Goal: Information Seeking & Learning: Learn about a topic

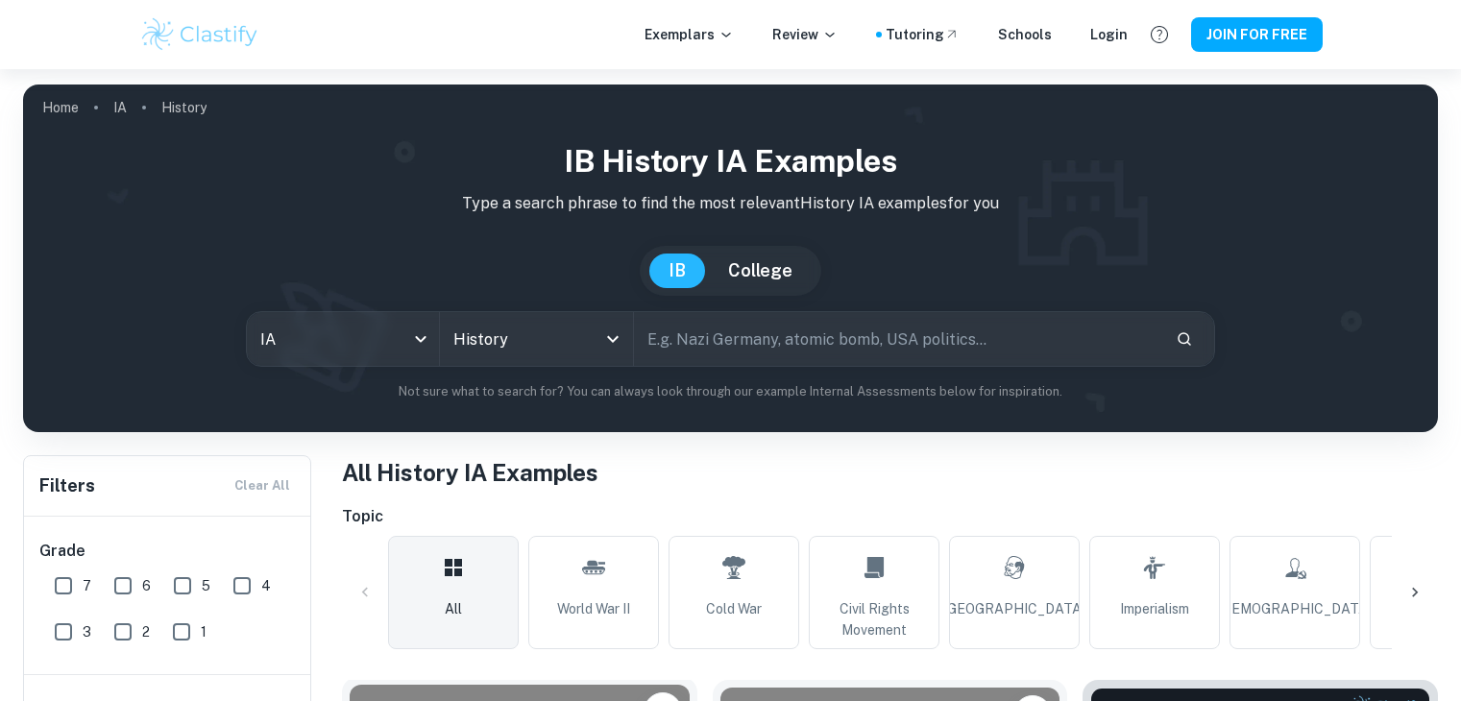
scroll to position [576, 0]
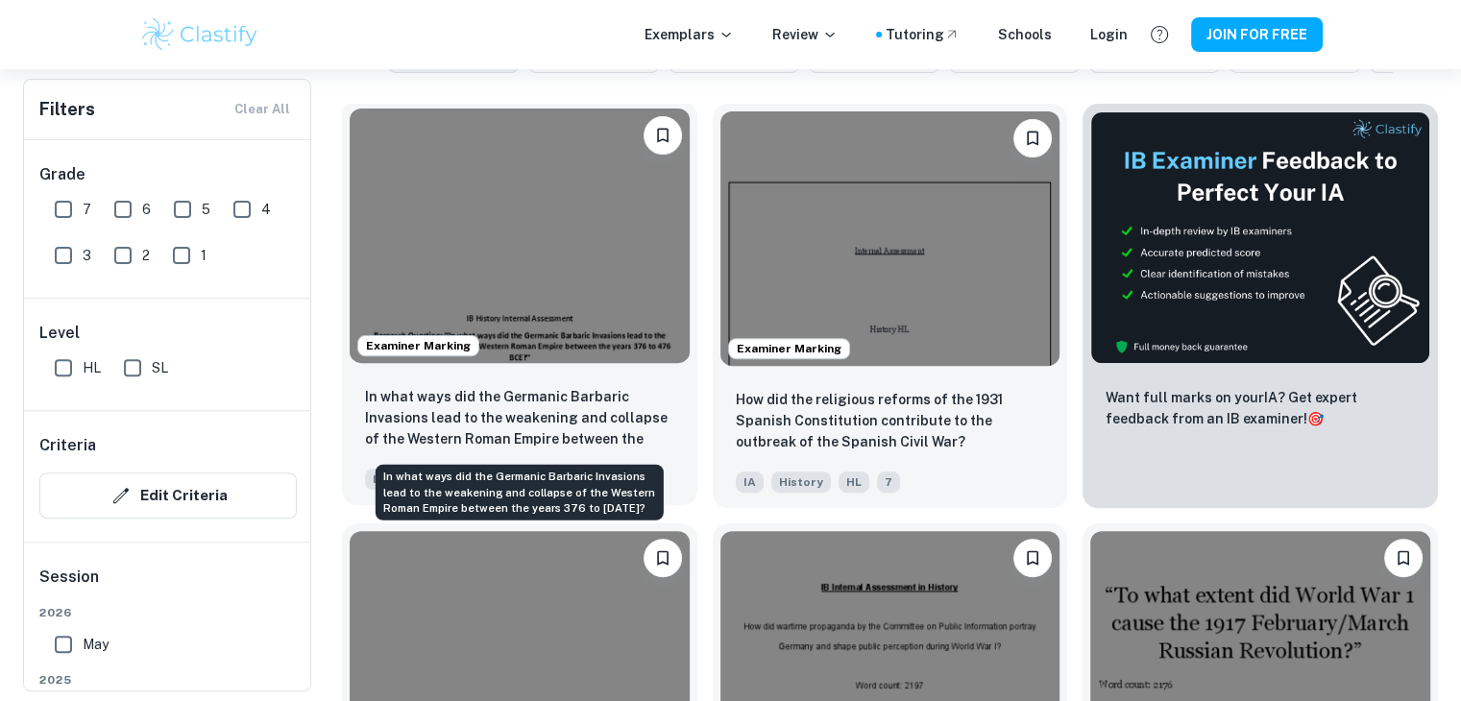
click at [446, 389] on p "In what ways did the Germanic Barbaric Invasions lead to the weakening and coll…" at bounding box center [519, 418] width 309 height 65
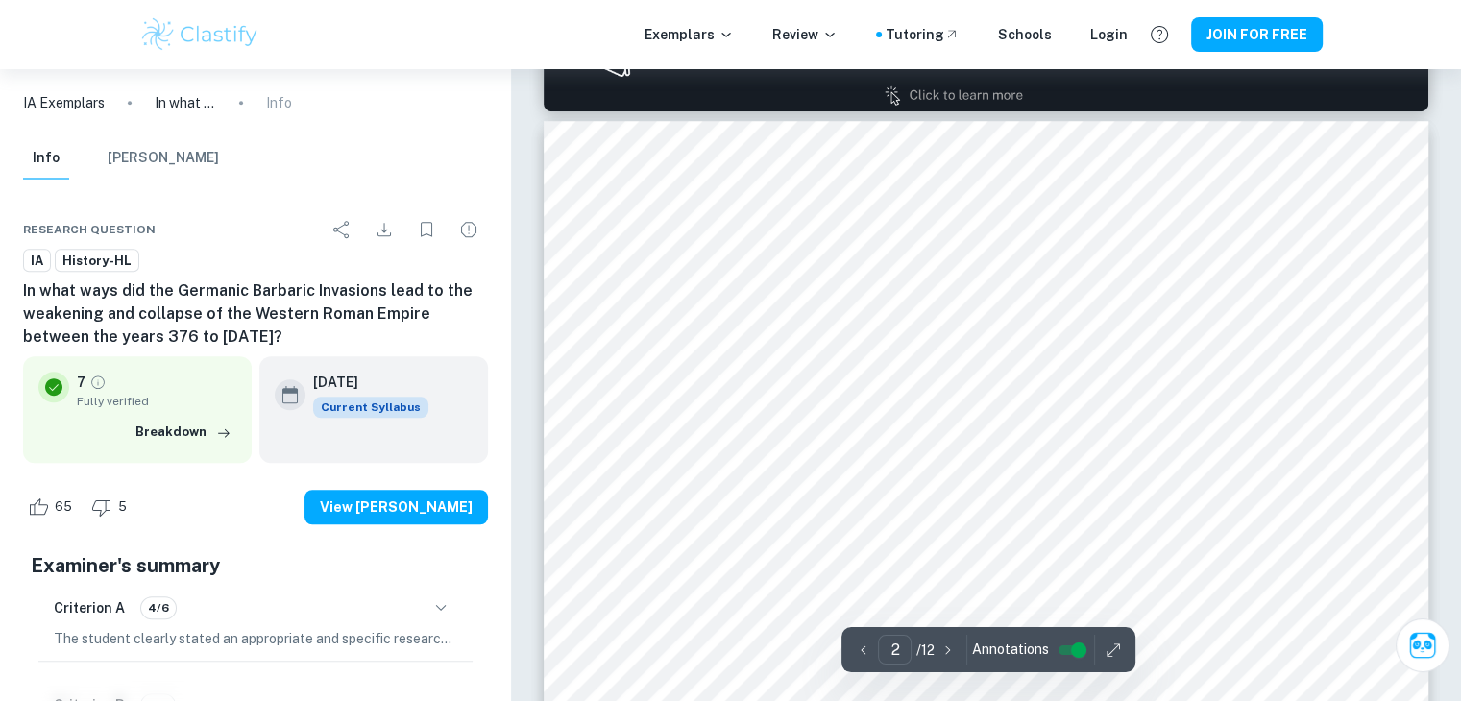
scroll to position [1441, 0]
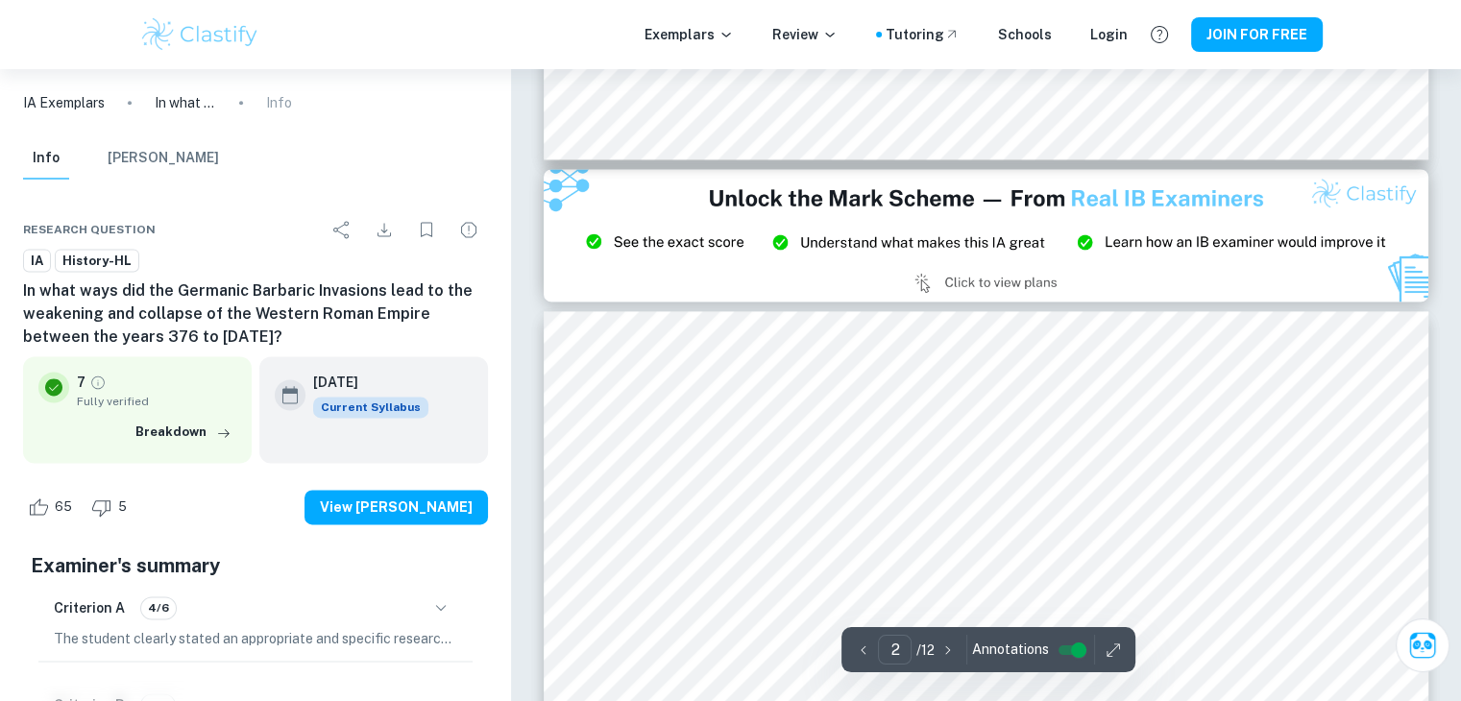
type input "3"
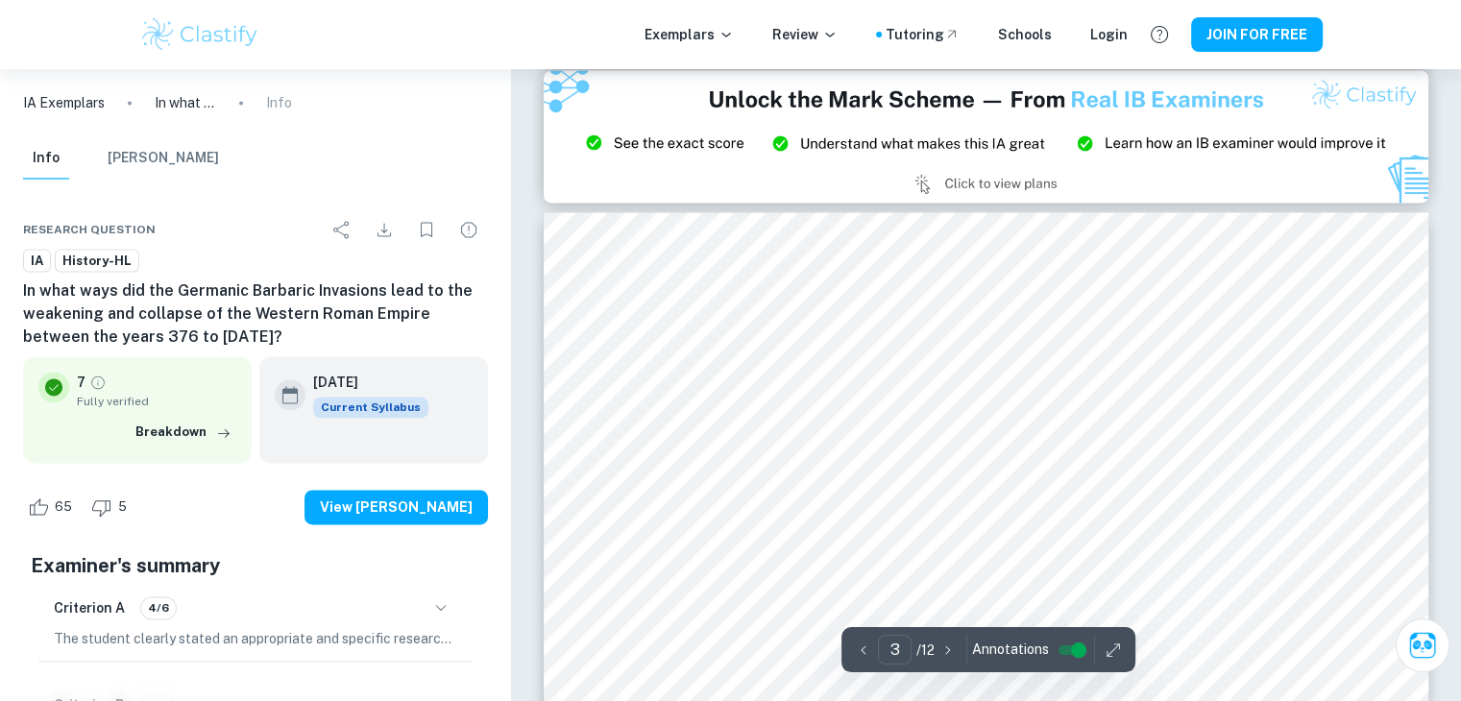
scroll to position [2689, 0]
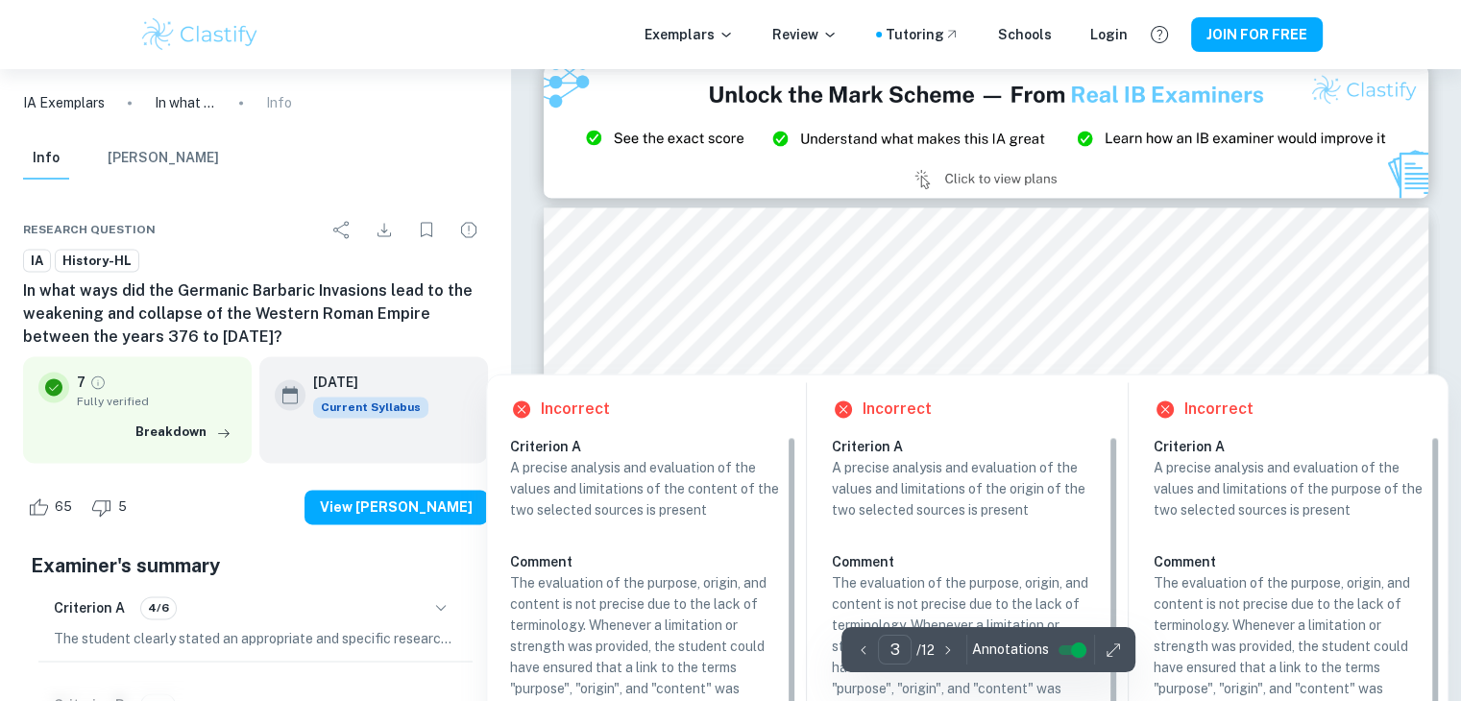
click at [875, 361] on div at bounding box center [985, 360] width 339 height 18
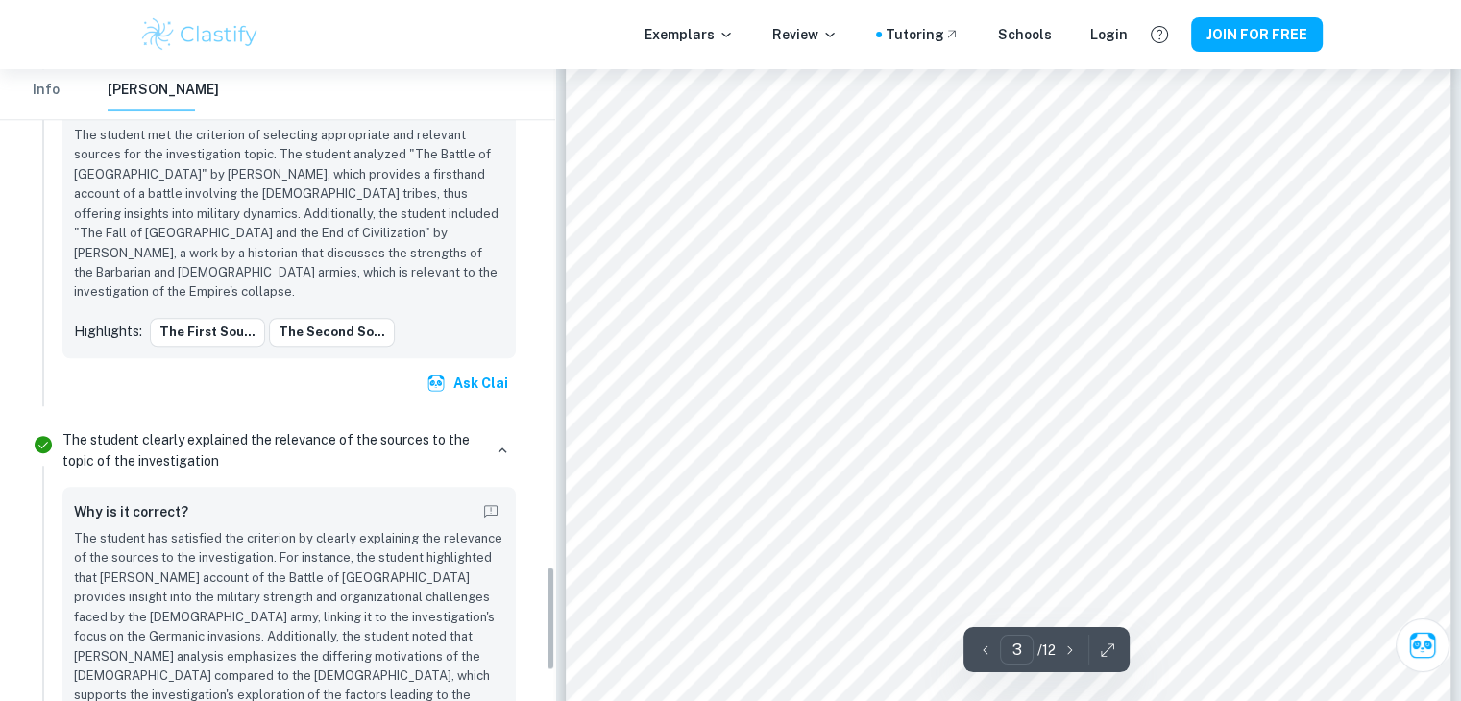
scroll to position [2997, 0]
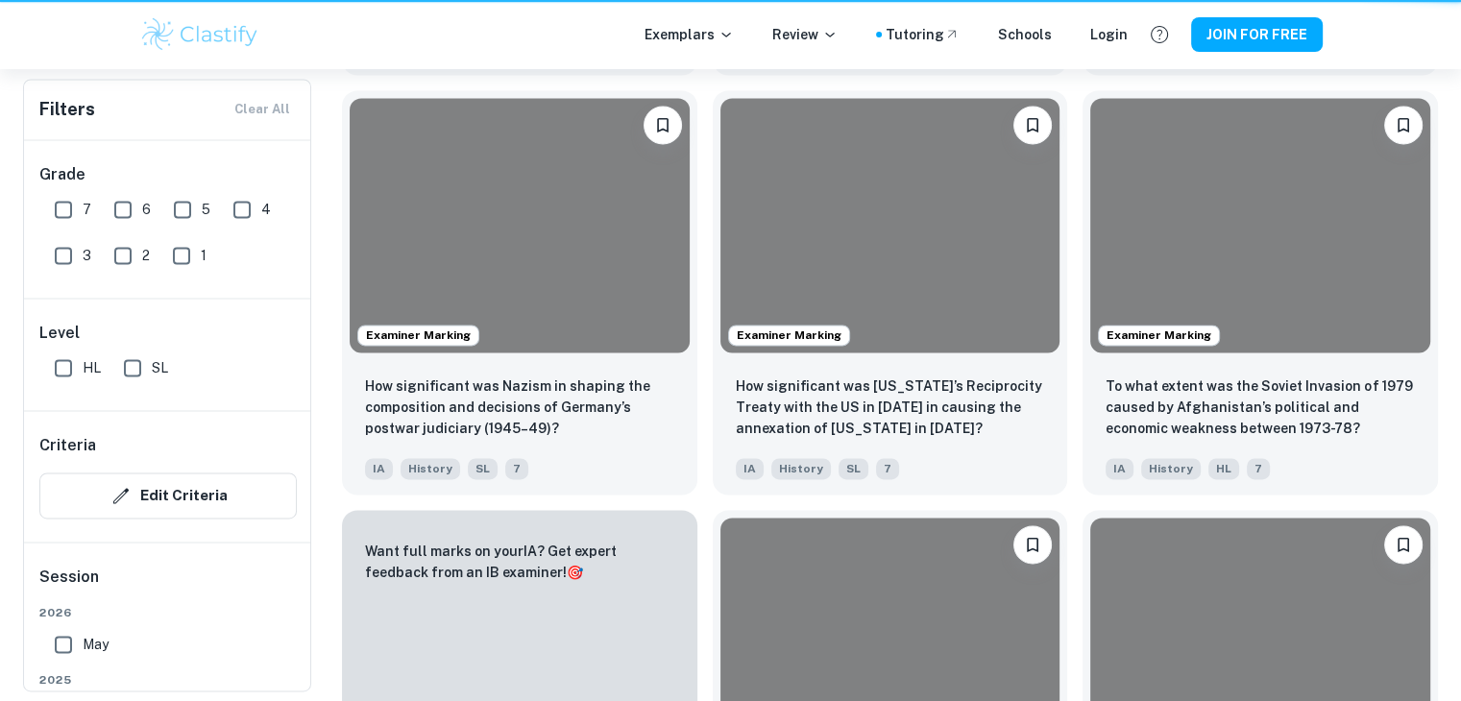
scroll to position [576, 0]
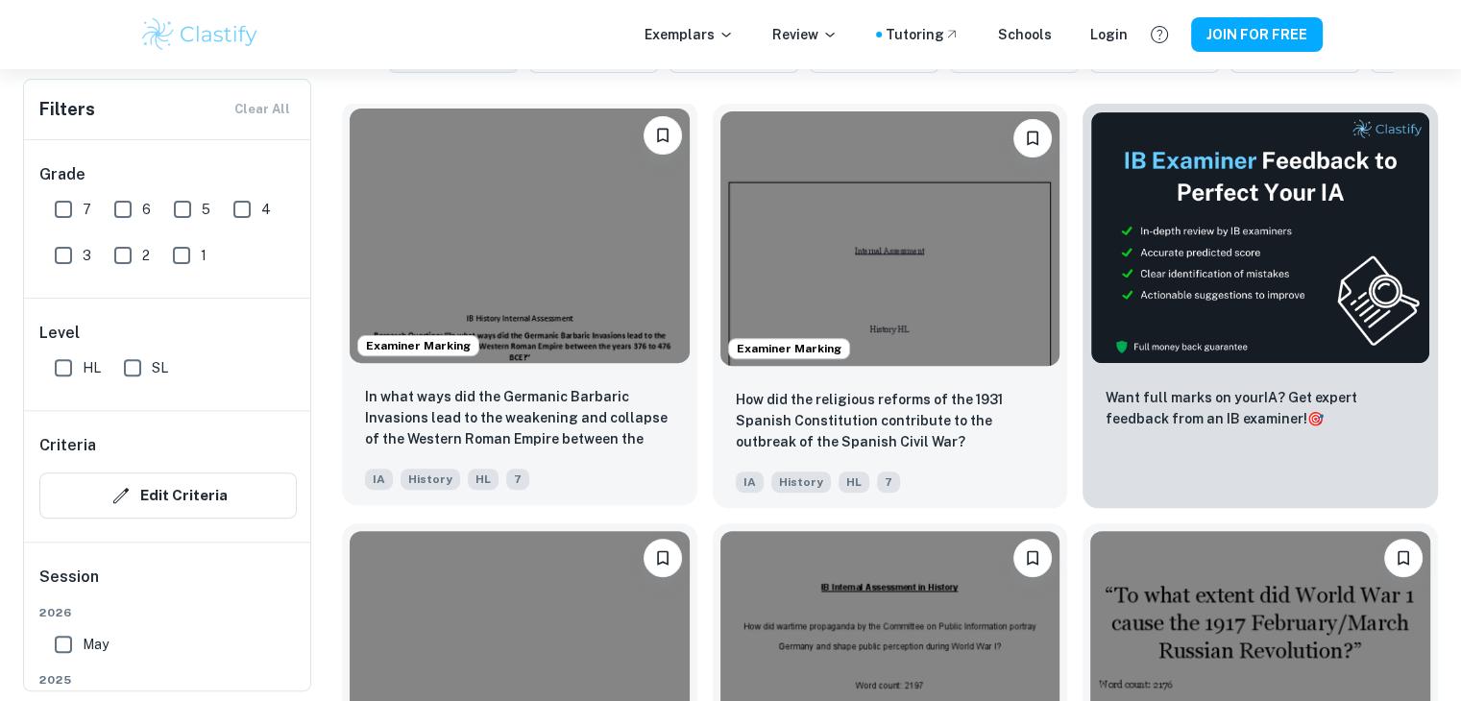
click at [593, 260] on img at bounding box center [520, 236] width 340 height 255
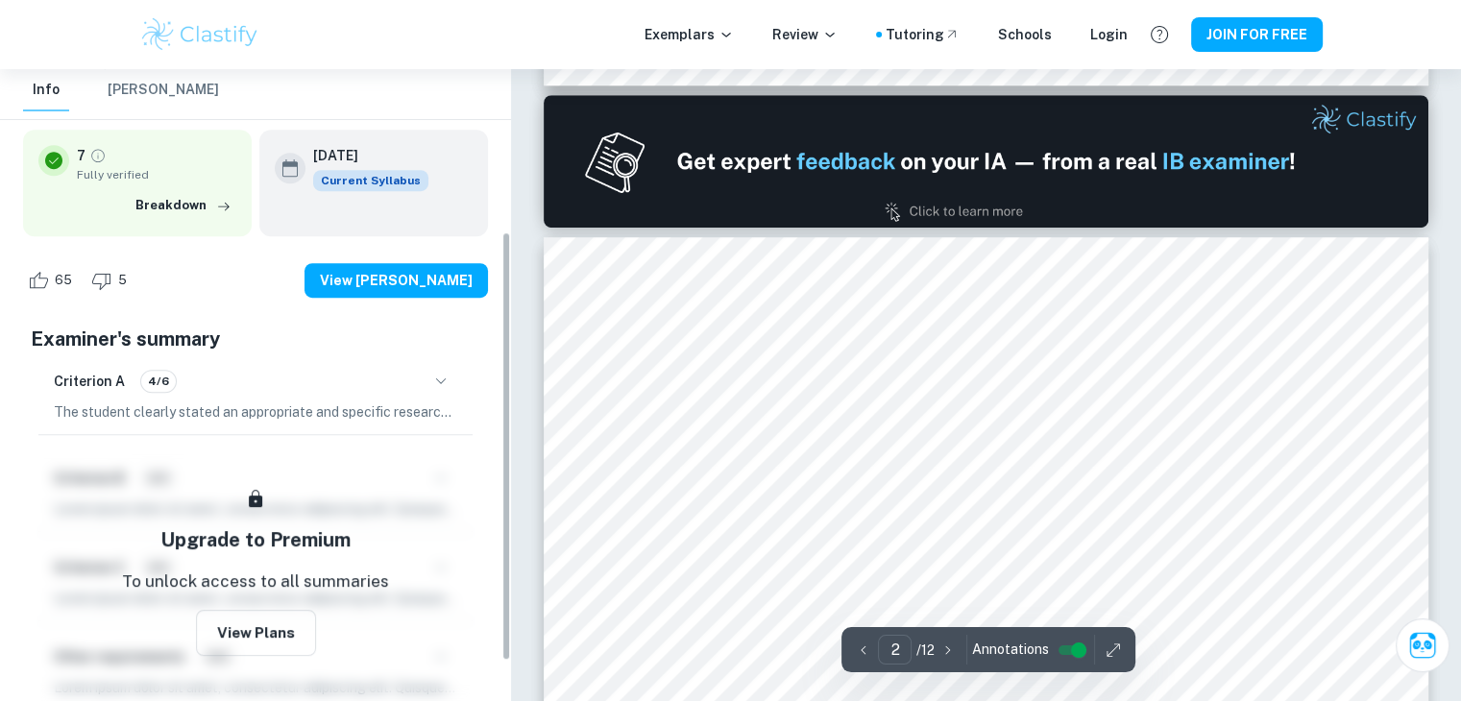
scroll to position [297, 0]
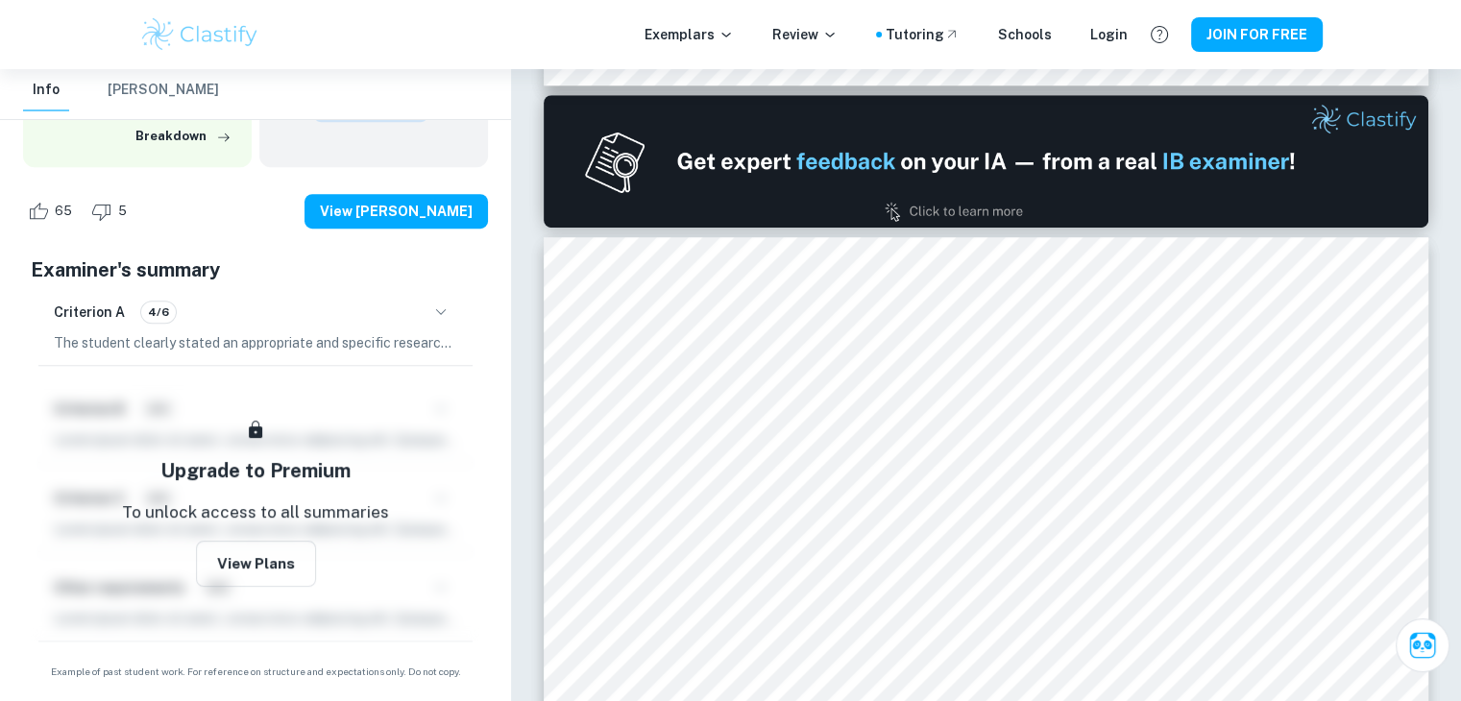
click at [430, 308] on icon "button" at bounding box center [440, 312] width 23 height 23
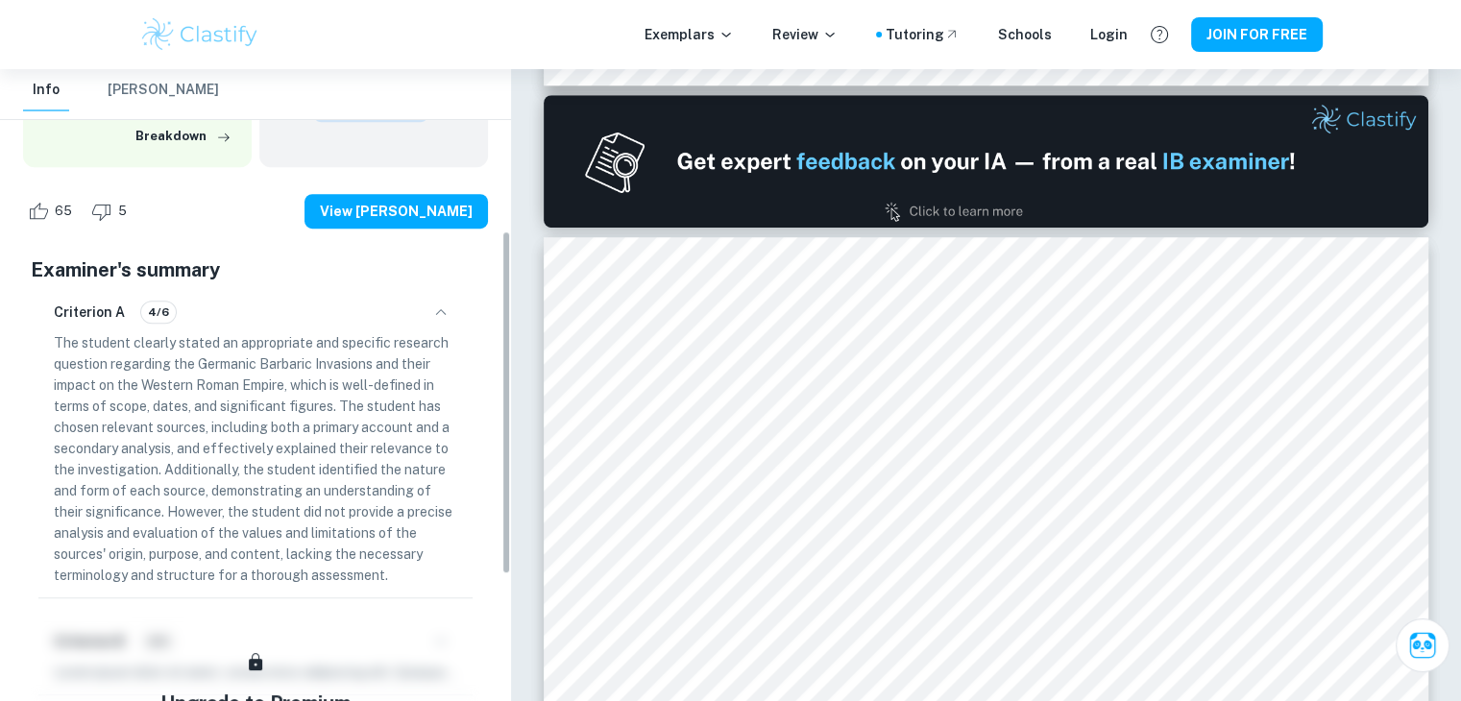
click at [430, 308] on icon "button" at bounding box center [440, 312] width 23 height 23
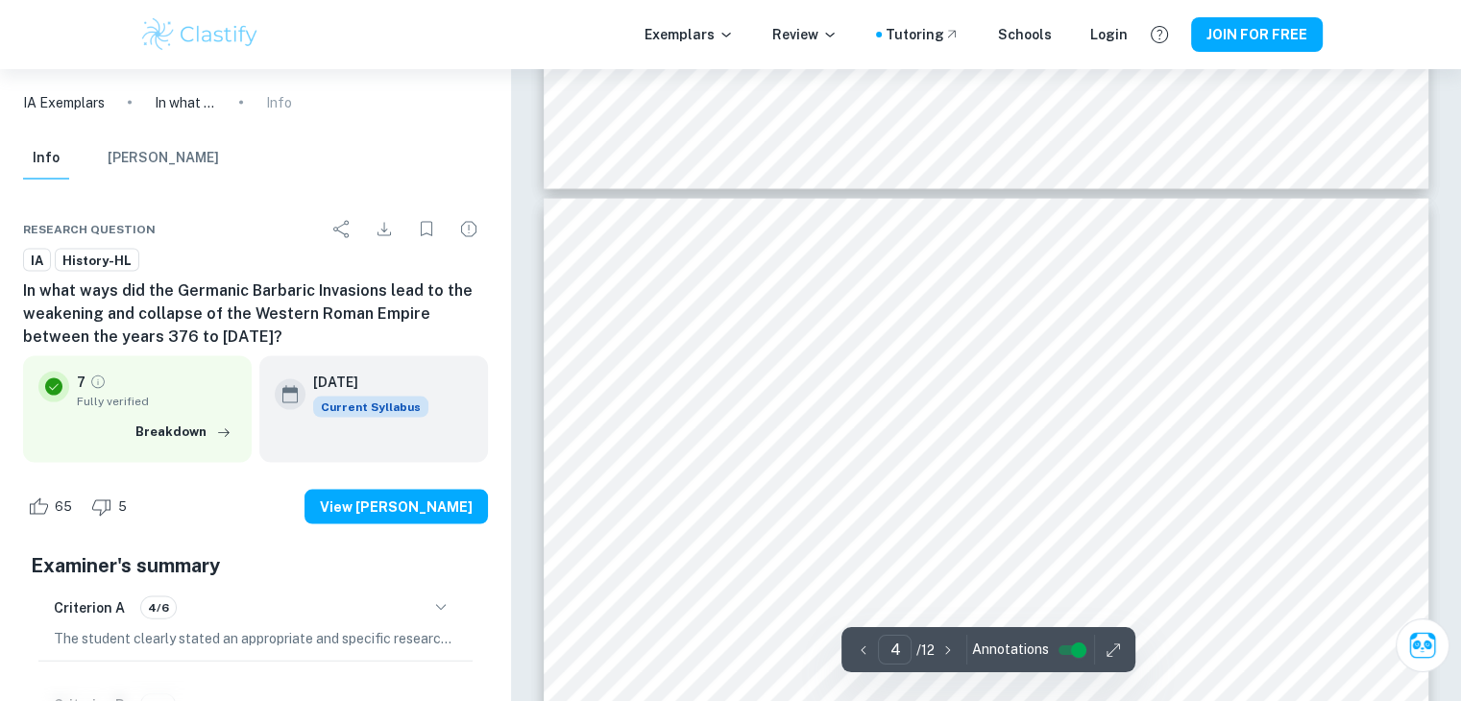
scroll to position [3968, 0]
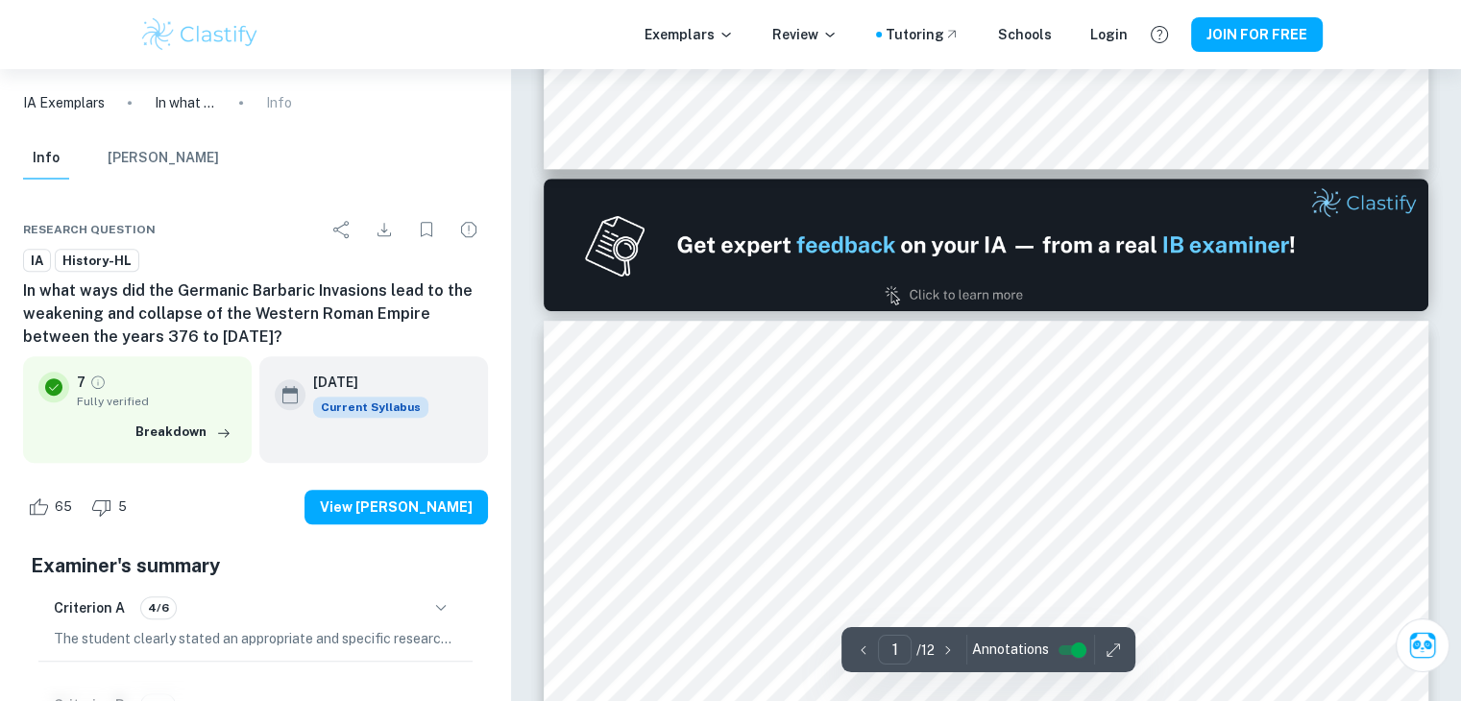
type input "2"
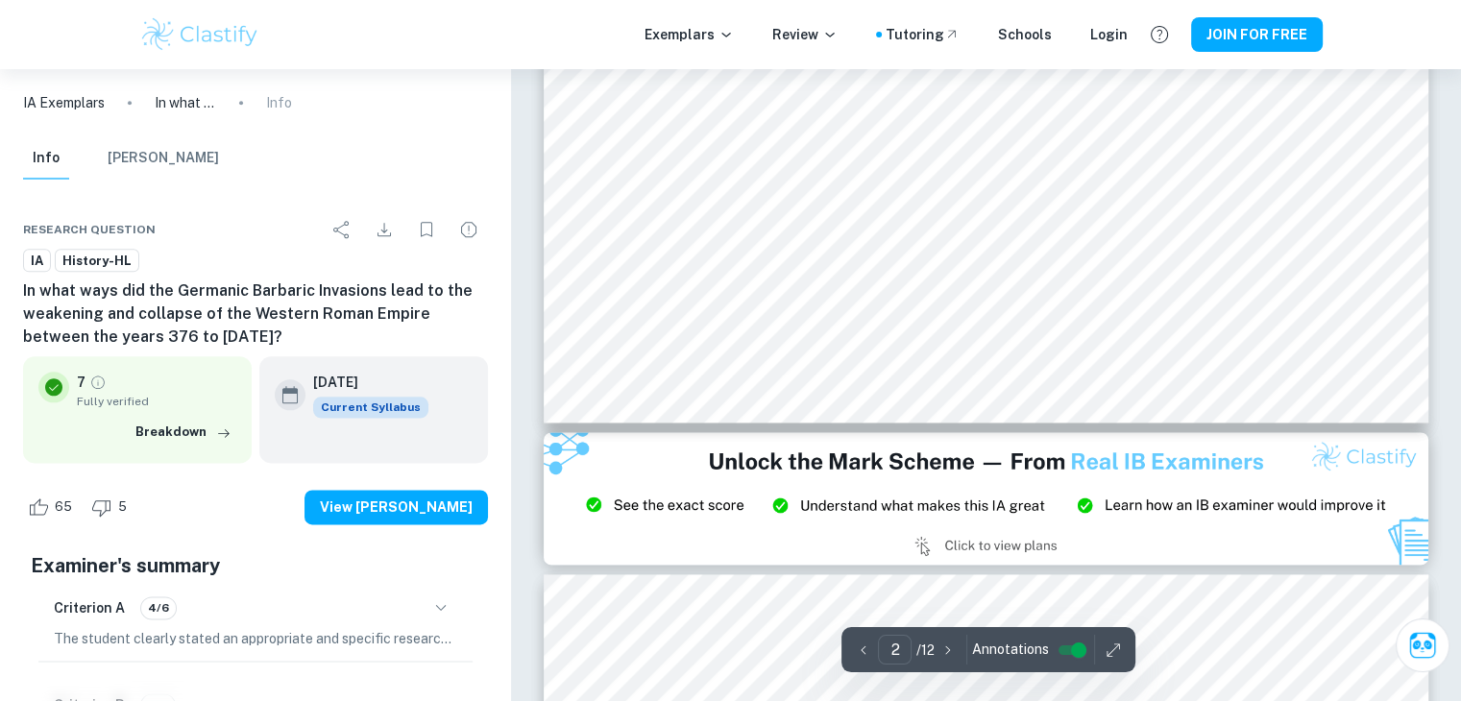
scroll to position [2527, 0]
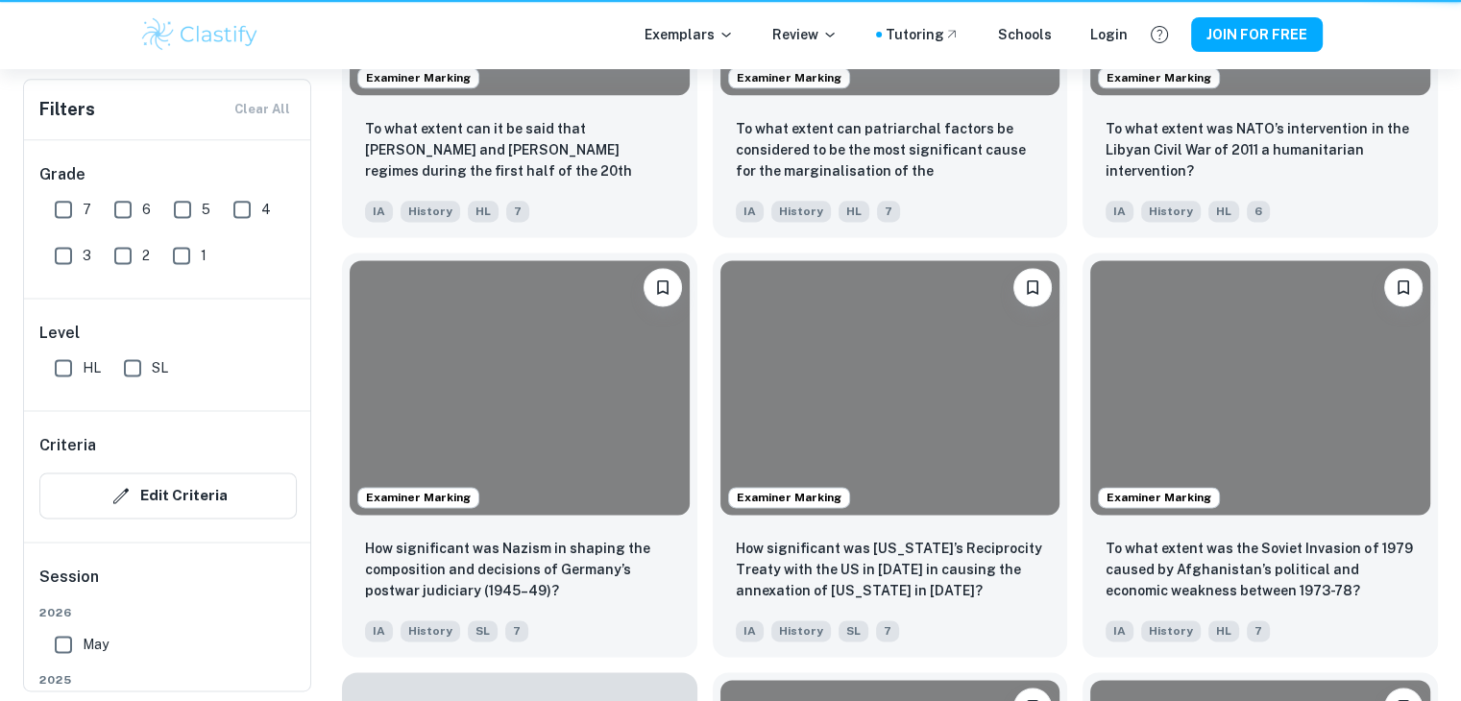
scroll to position [576, 0]
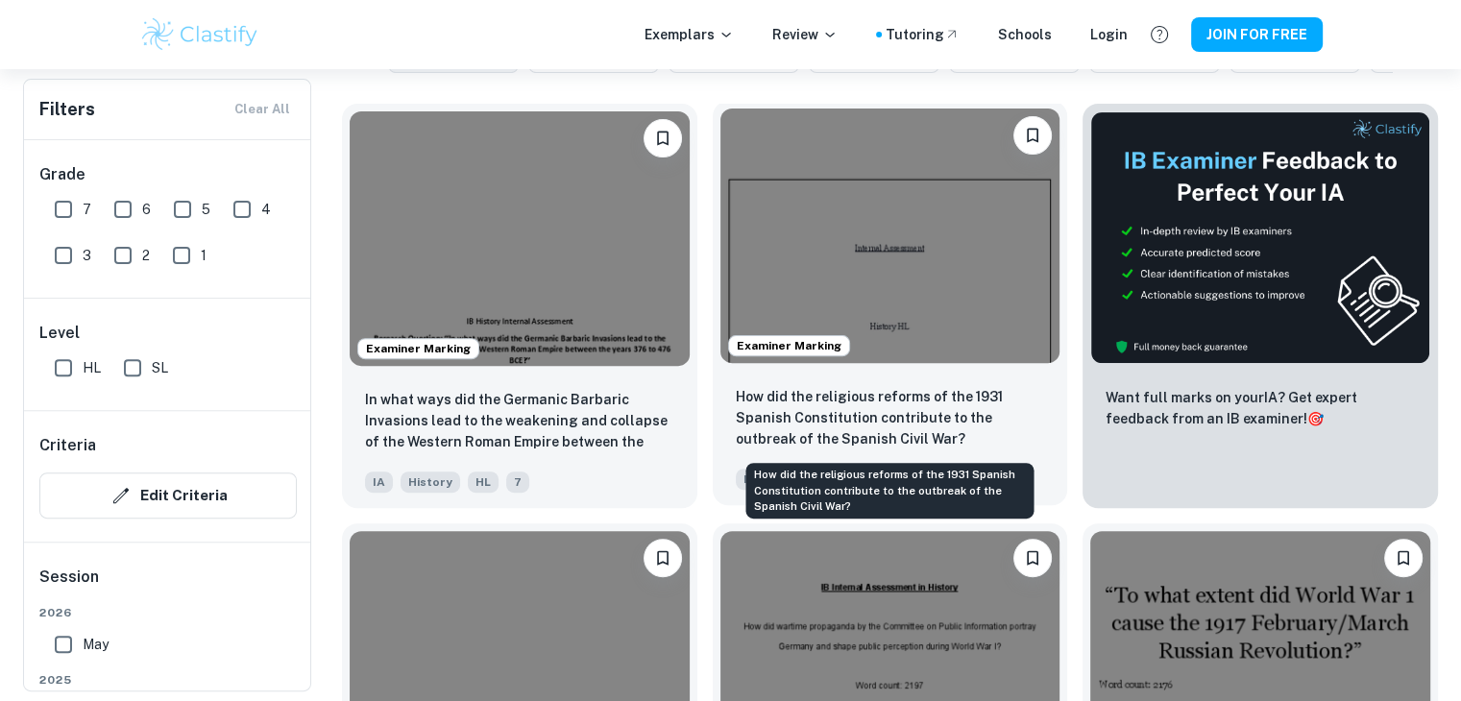
click at [925, 414] on p "How did the religious reforms of the 1931 Spanish Constitution contribute to th…" at bounding box center [890, 417] width 309 height 63
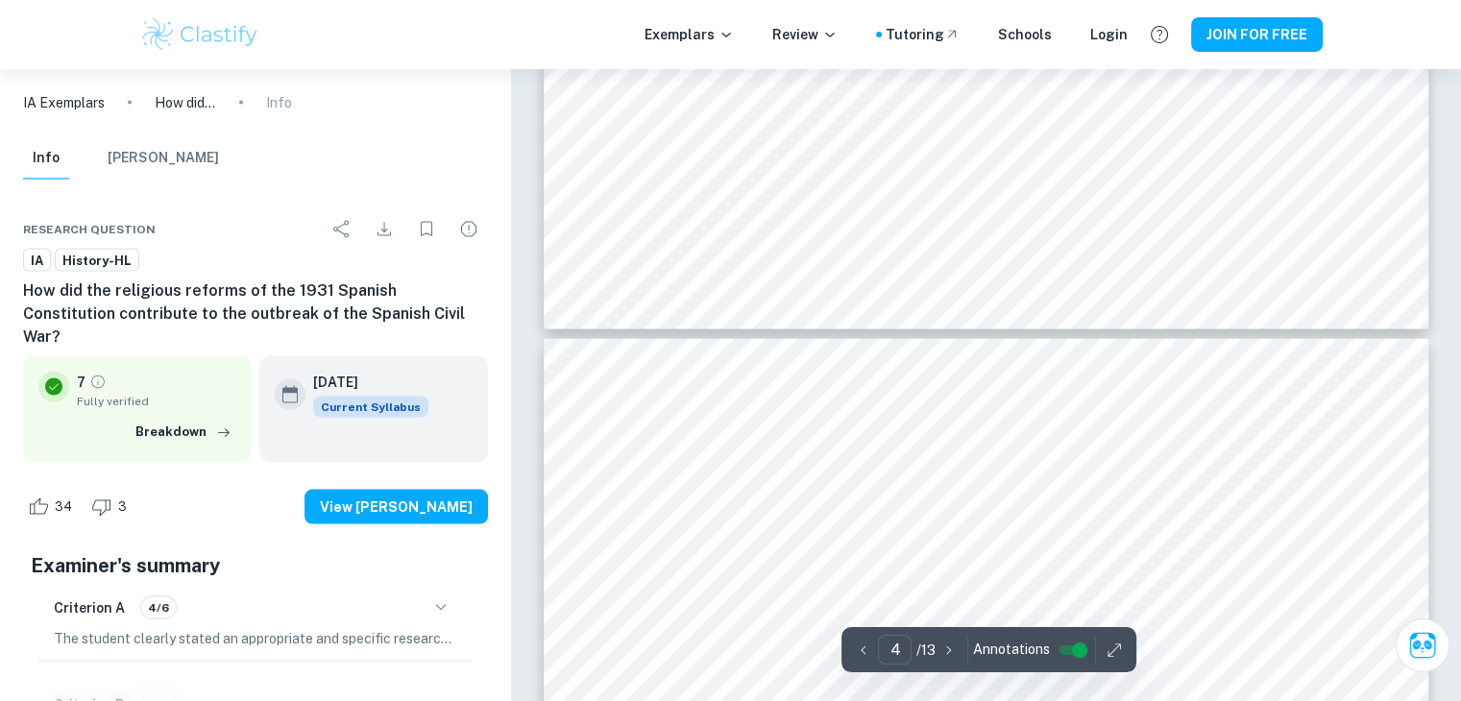
scroll to position [3938, 0]
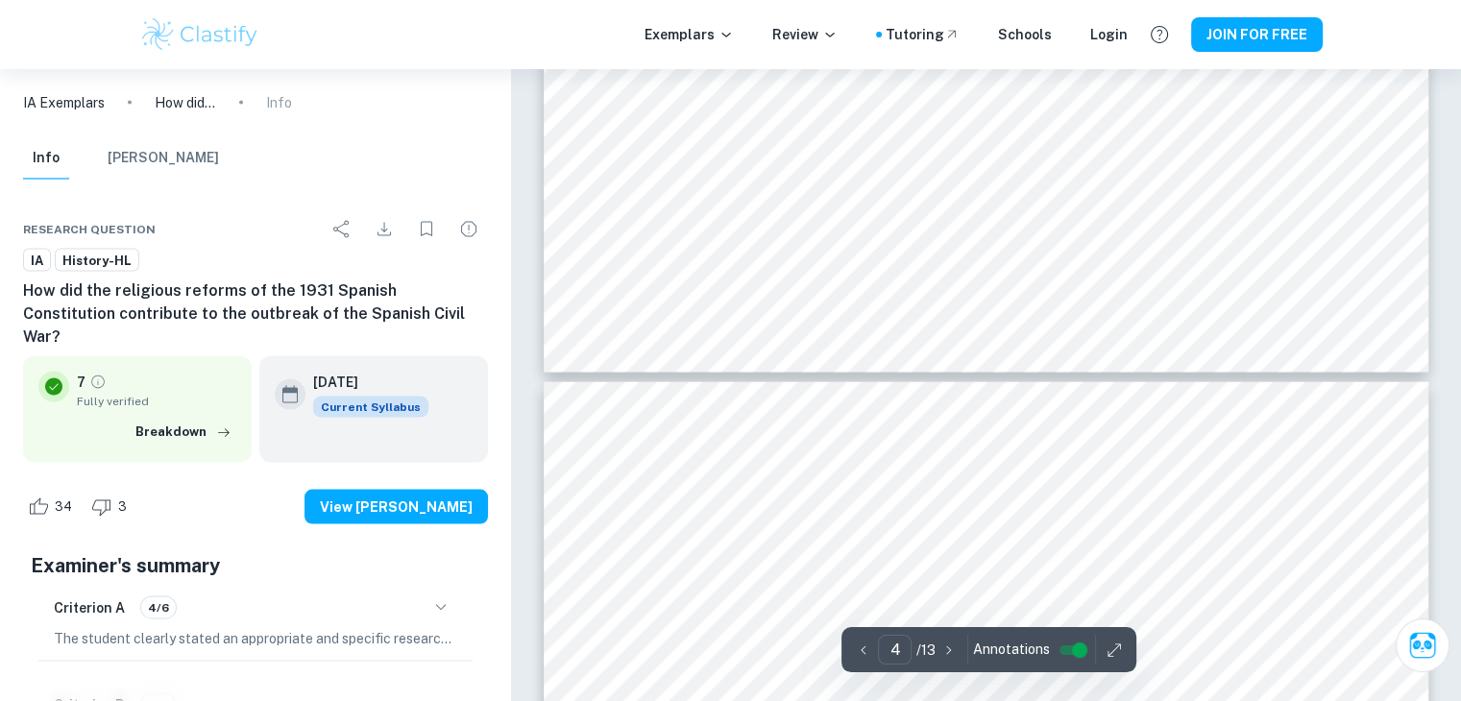
type input "3"
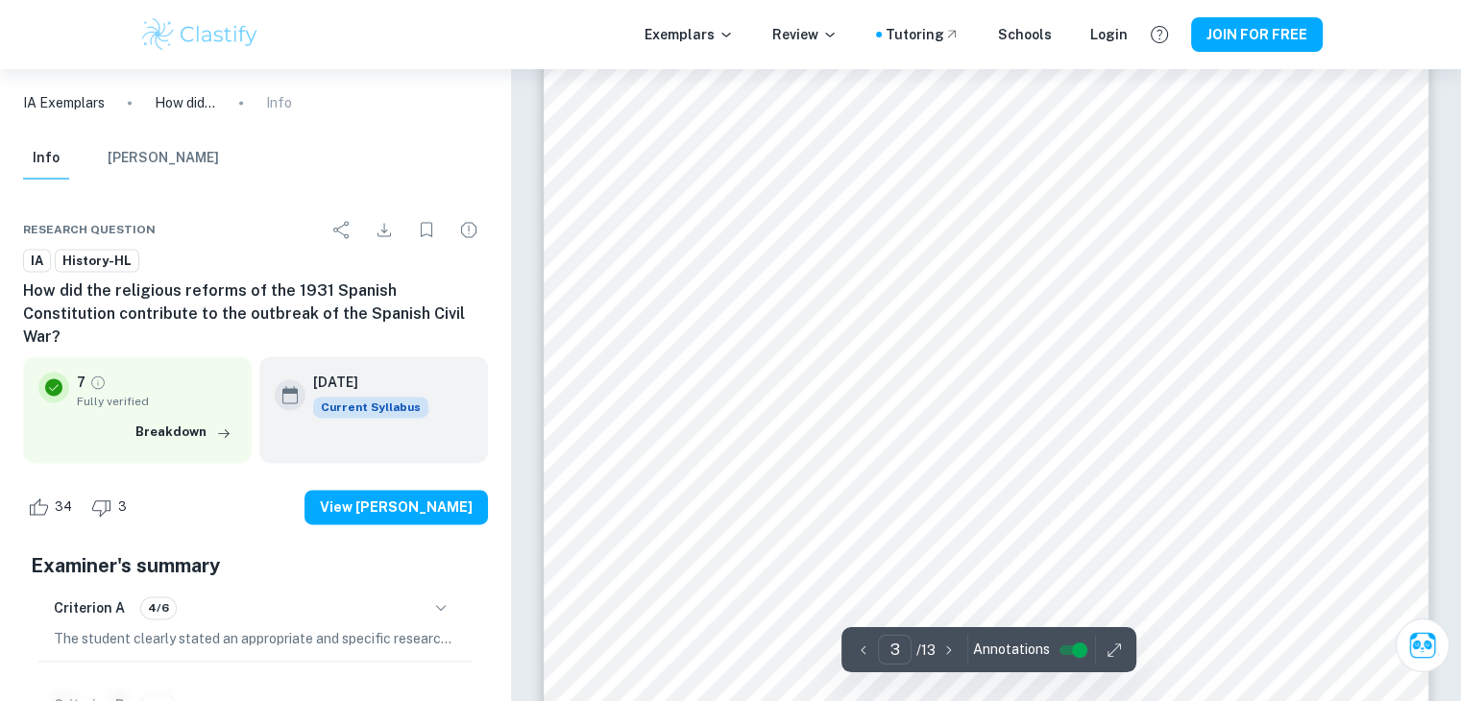
scroll to position [2785, 0]
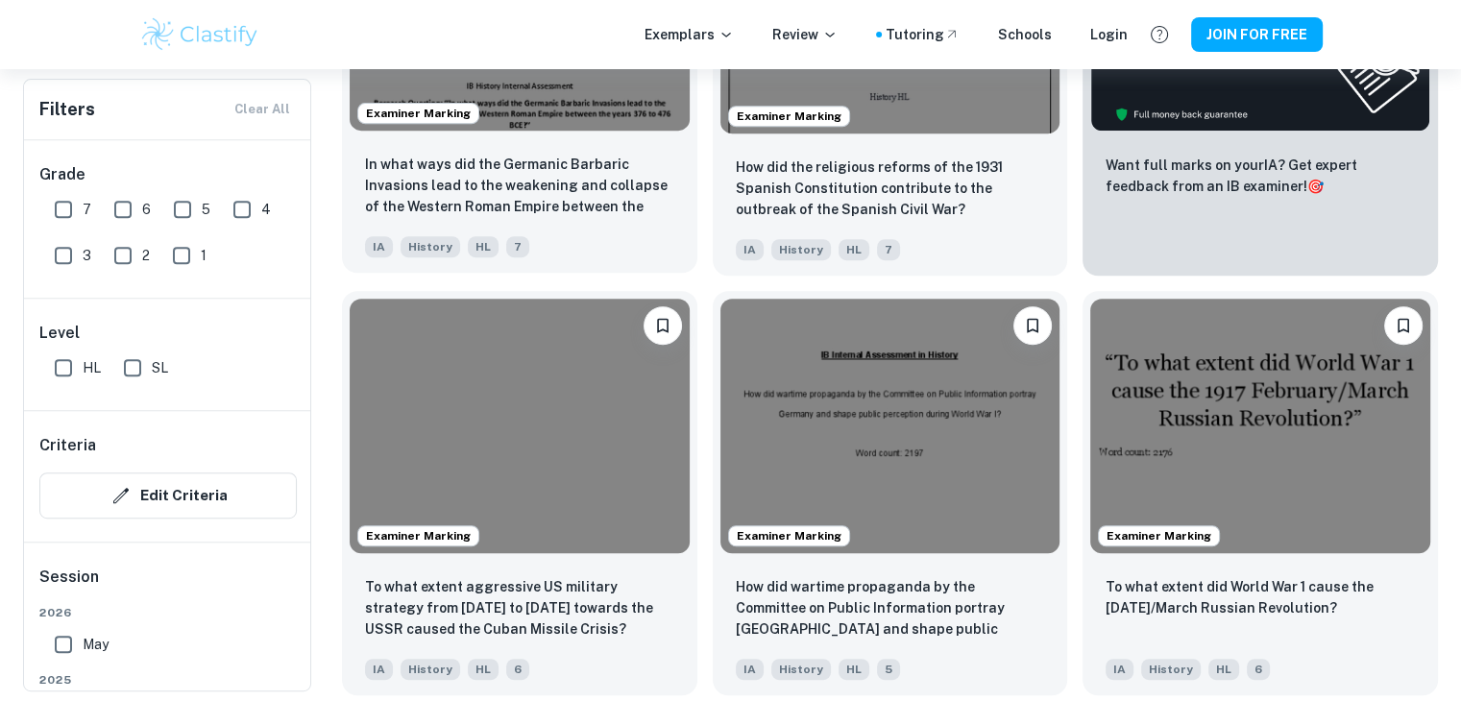
scroll to position [768, 0]
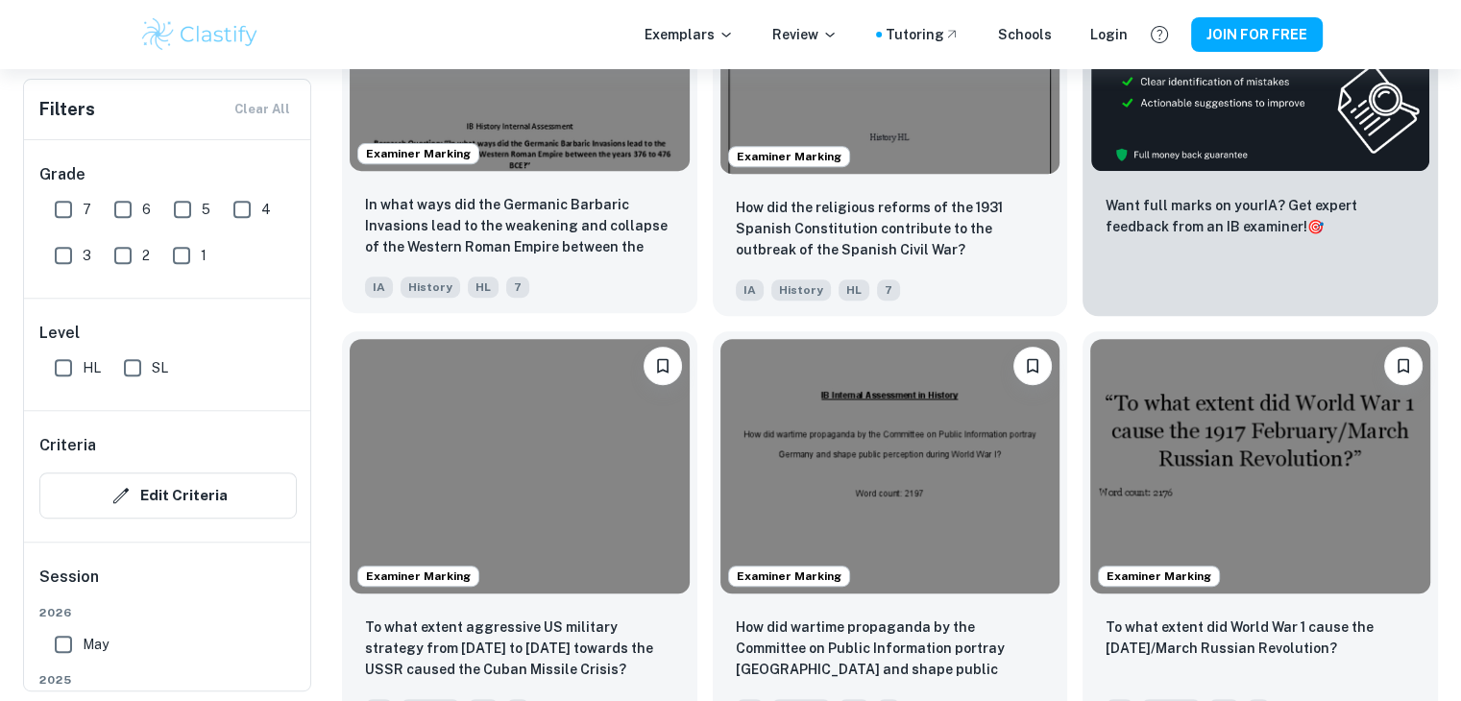
click at [561, 124] on img at bounding box center [520, 43] width 340 height 255
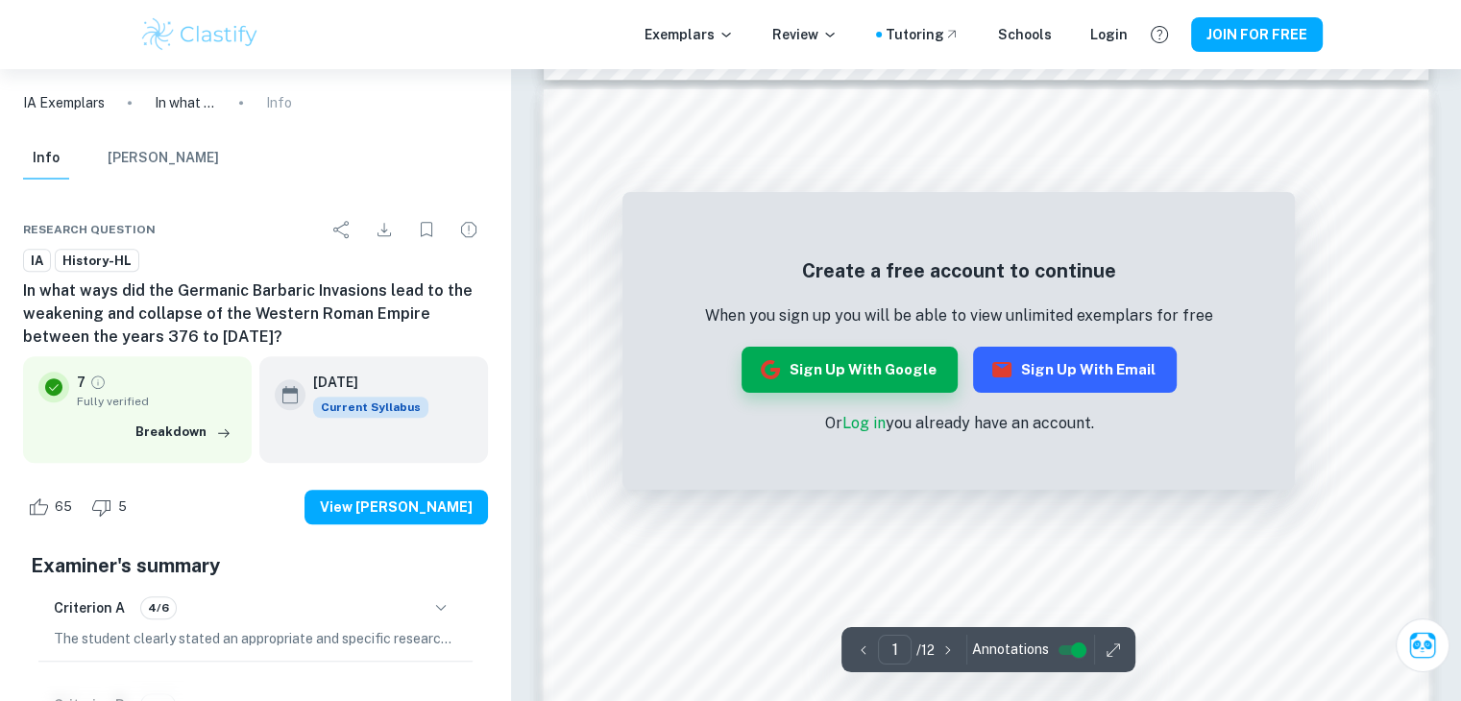
scroll to position [1249, 0]
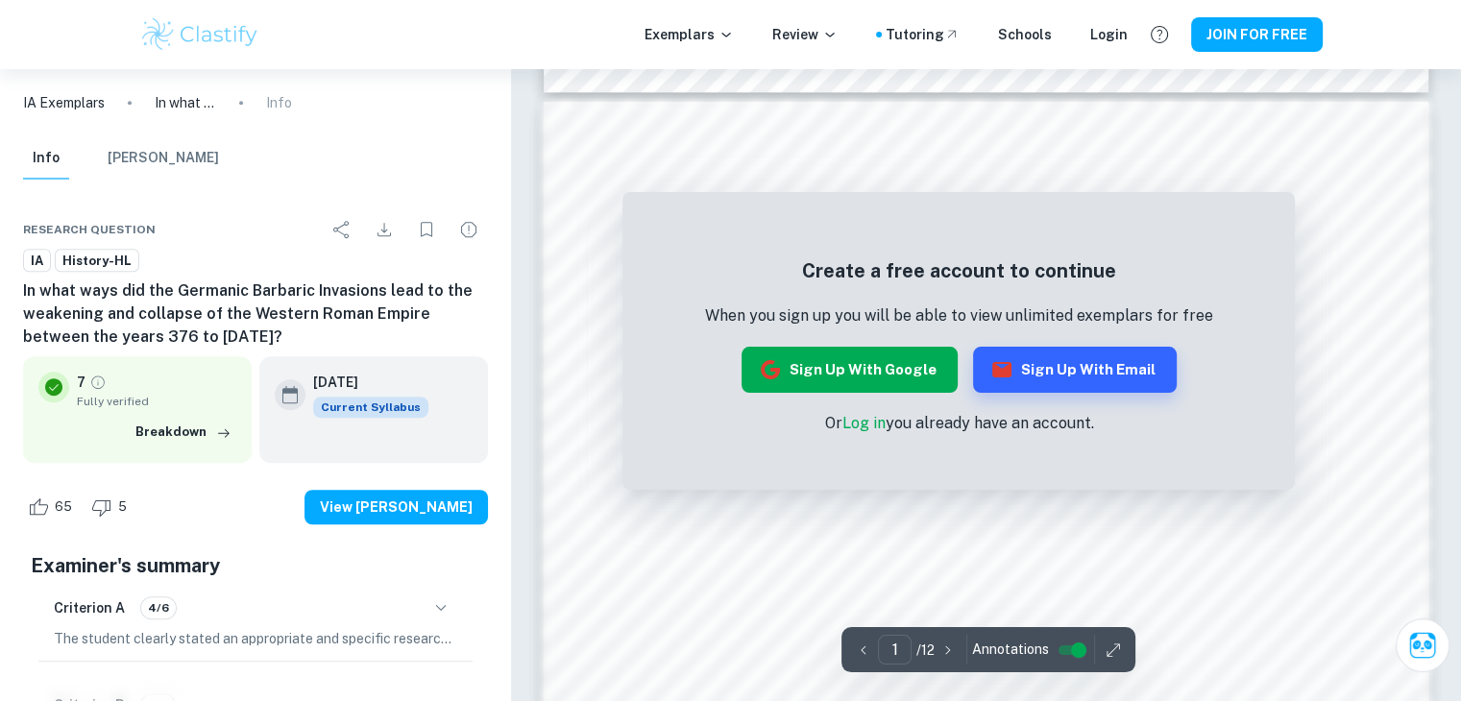
click at [884, 358] on button "Sign up with Google" at bounding box center [849, 370] width 216 height 46
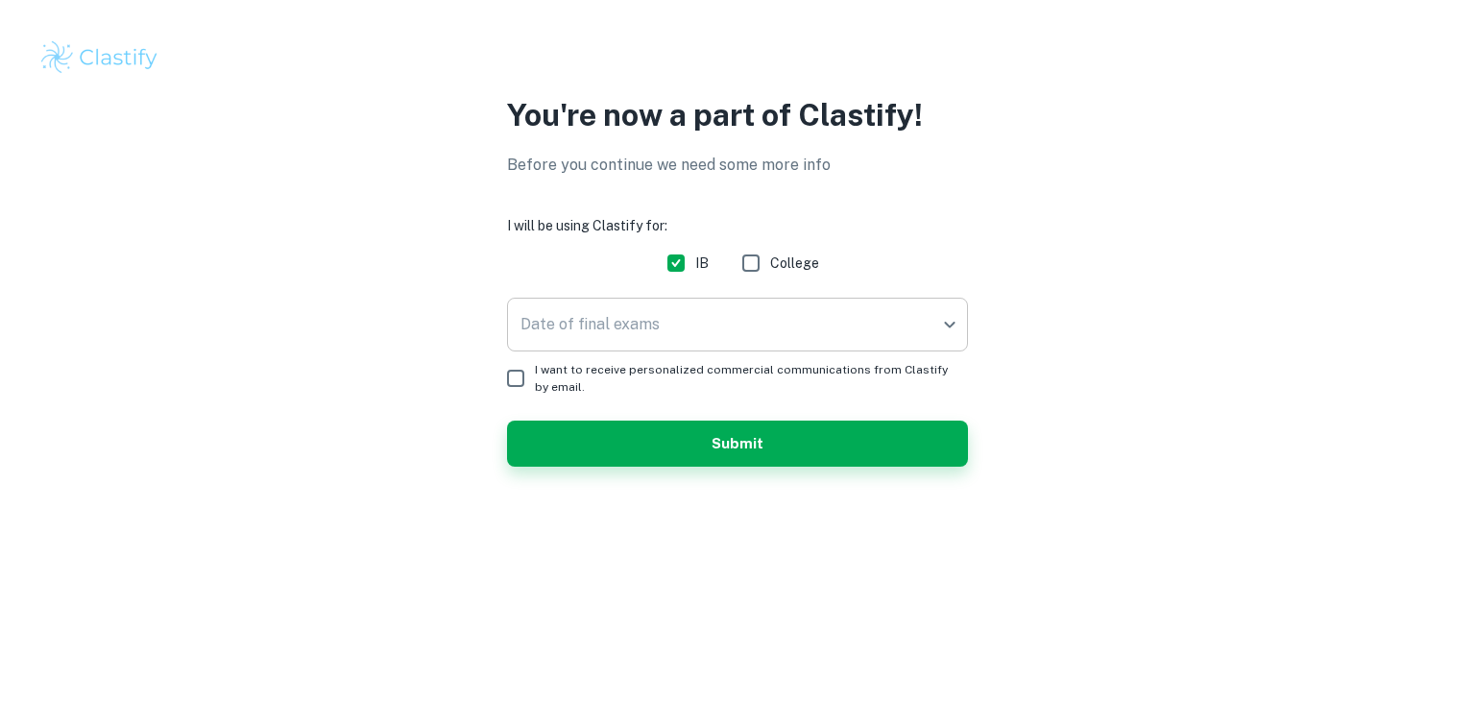
click at [678, 332] on body "We value your privacy We use cookies to enhance your browsing experience, serve…" at bounding box center [737, 350] width 1475 height 701
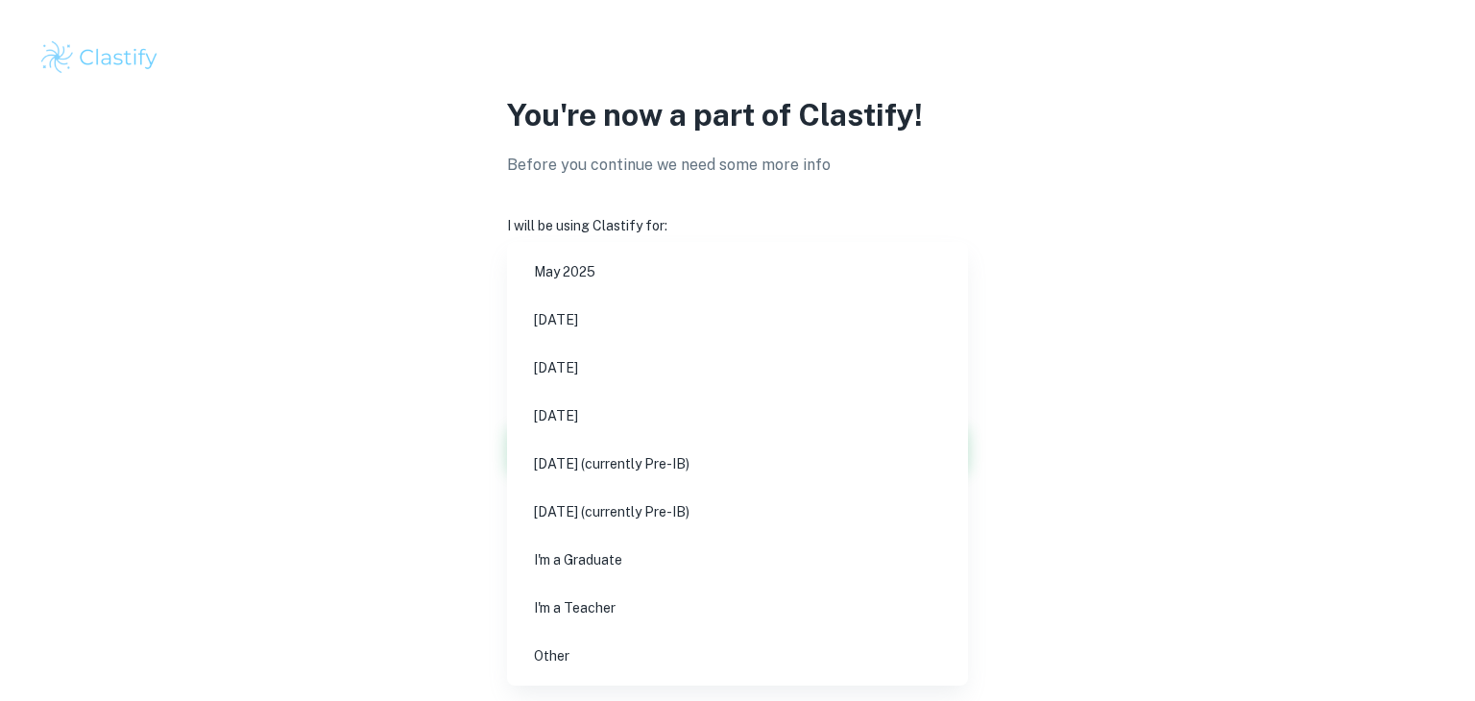
click at [1085, 251] on div at bounding box center [737, 350] width 1475 height 701
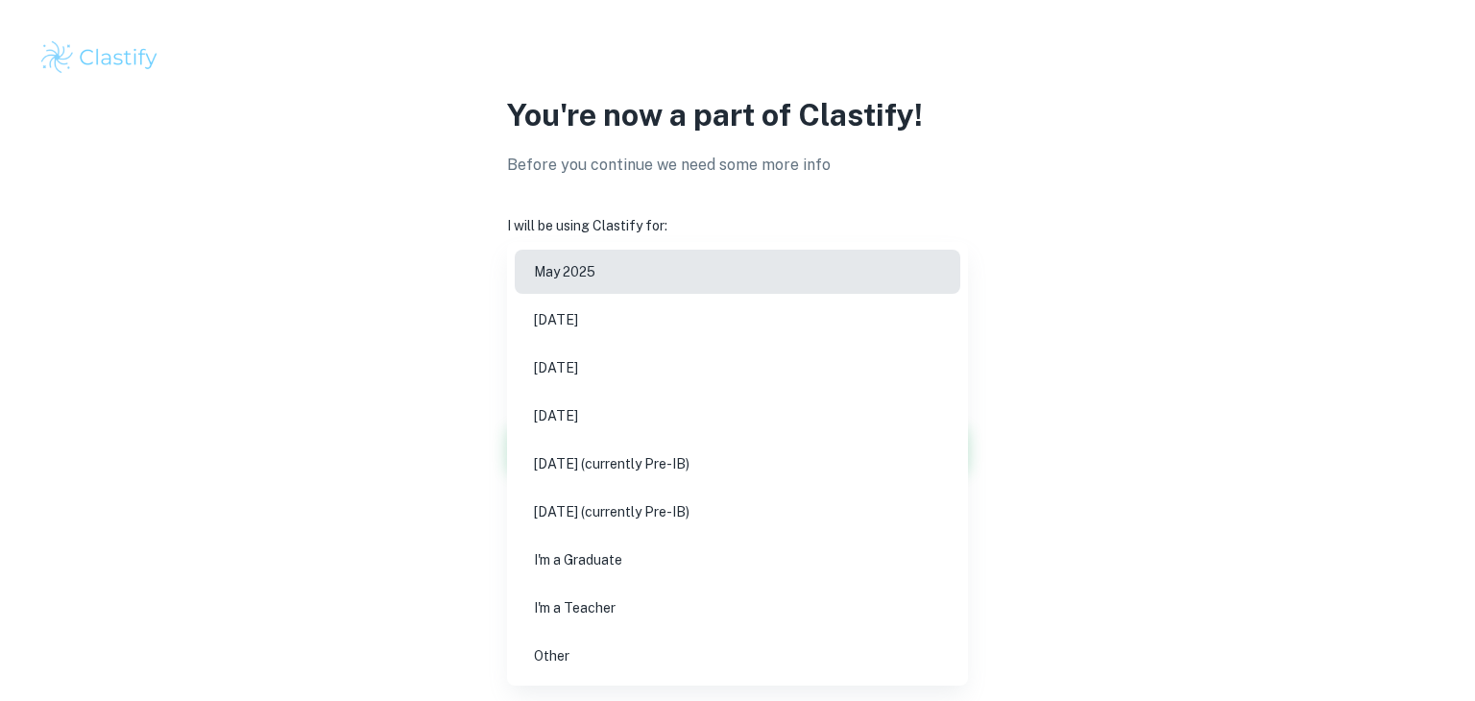
click at [833, 338] on body "We value your privacy We use cookies to enhance your browsing experience, serve…" at bounding box center [737, 350] width 1475 height 701
click at [1056, 272] on div at bounding box center [737, 350] width 1475 height 701
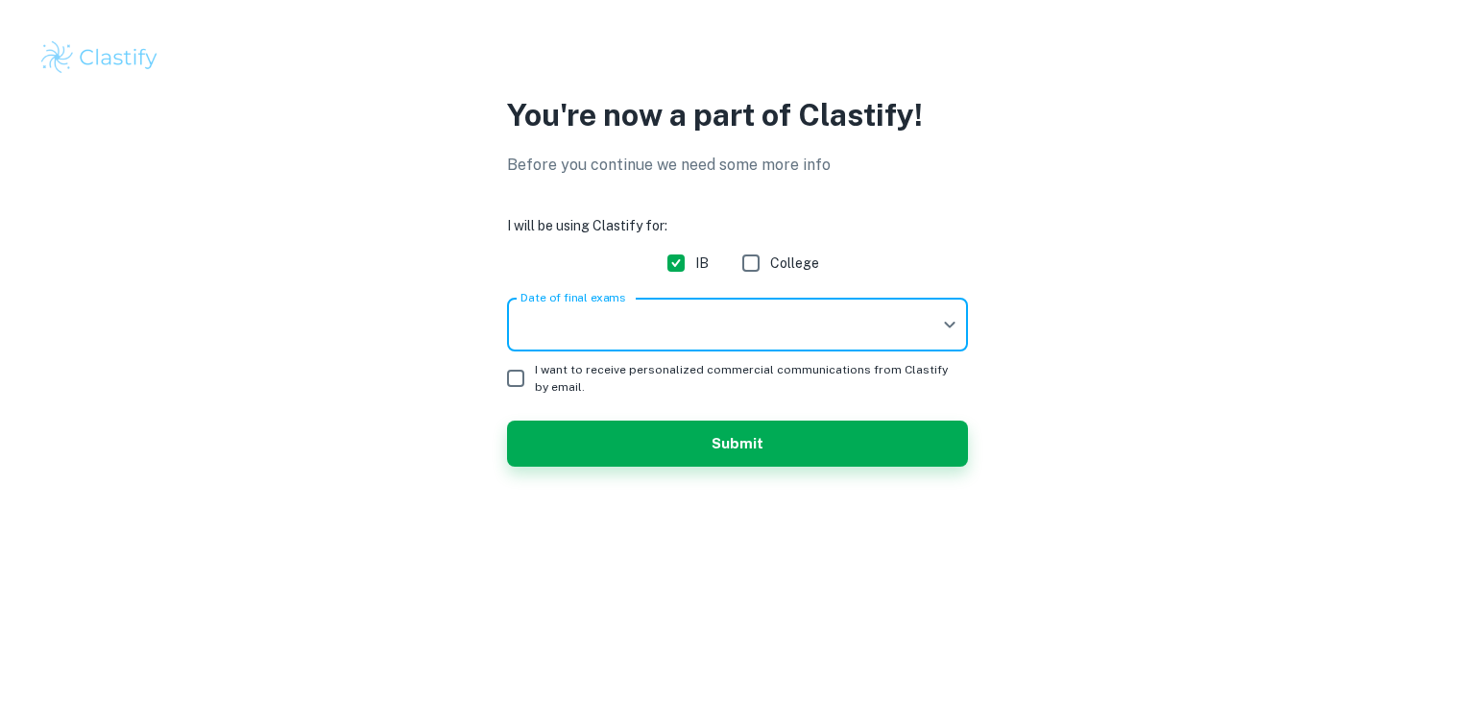
click at [849, 335] on body "We value your privacy We use cookies to enhance your browsing experience, serve…" at bounding box center [737, 350] width 1475 height 701
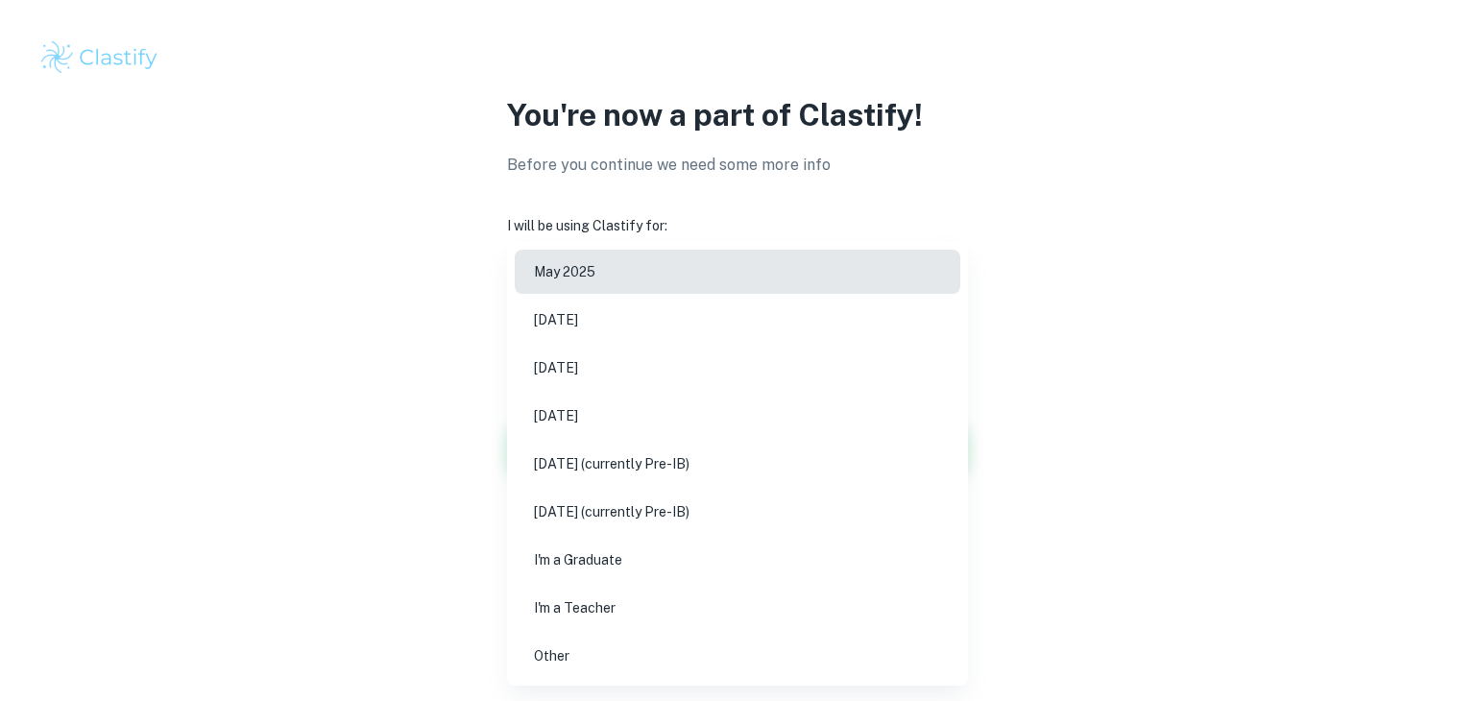
click at [745, 373] on li "May 2026" at bounding box center [738, 368] width 446 height 44
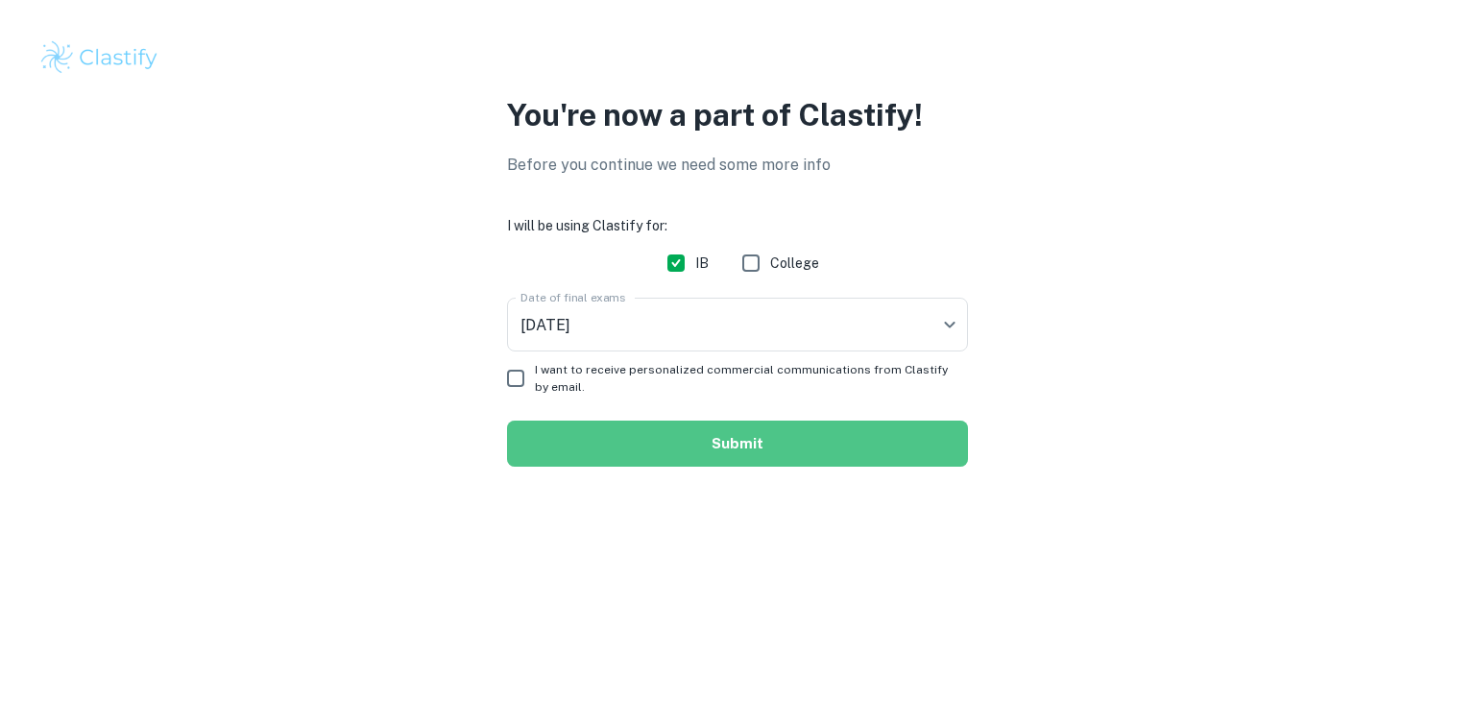
click at [703, 449] on button "Submit" at bounding box center [737, 444] width 461 height 46
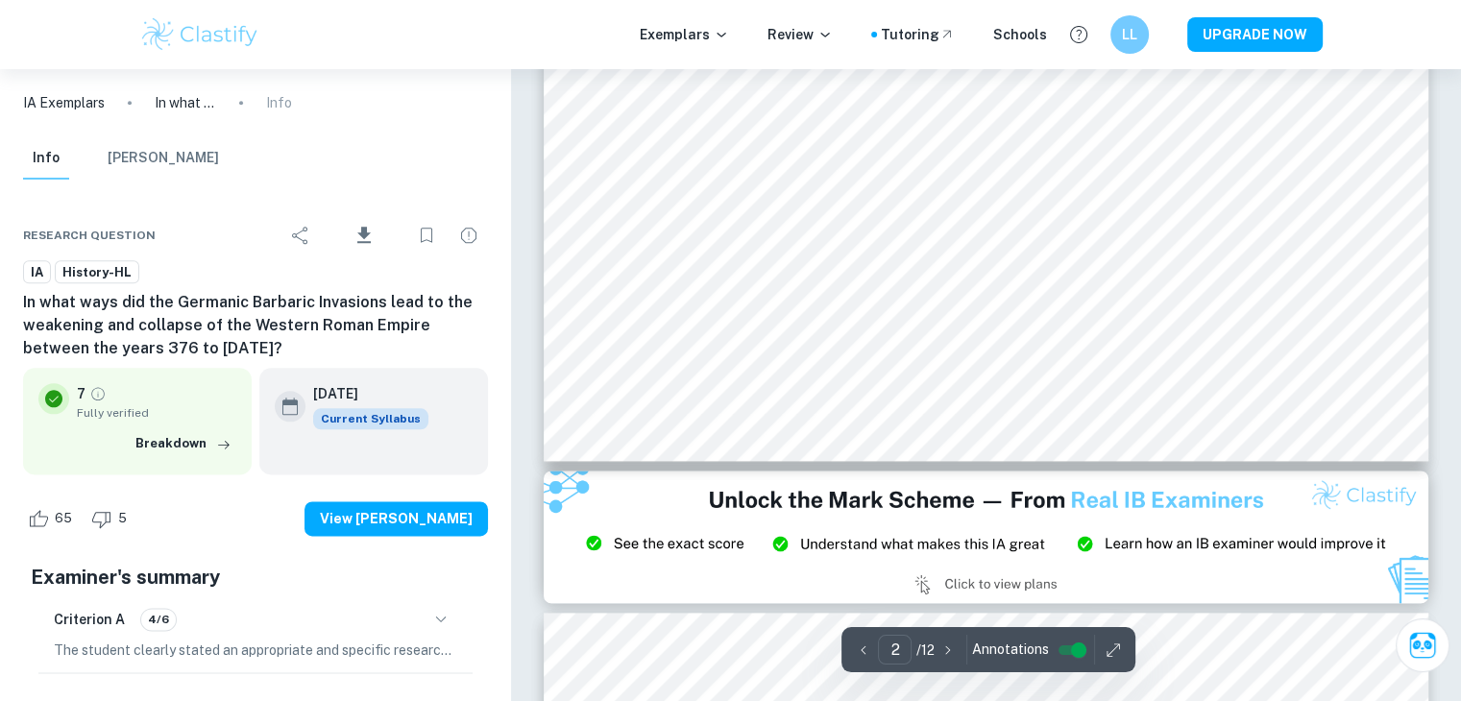
type input "3"
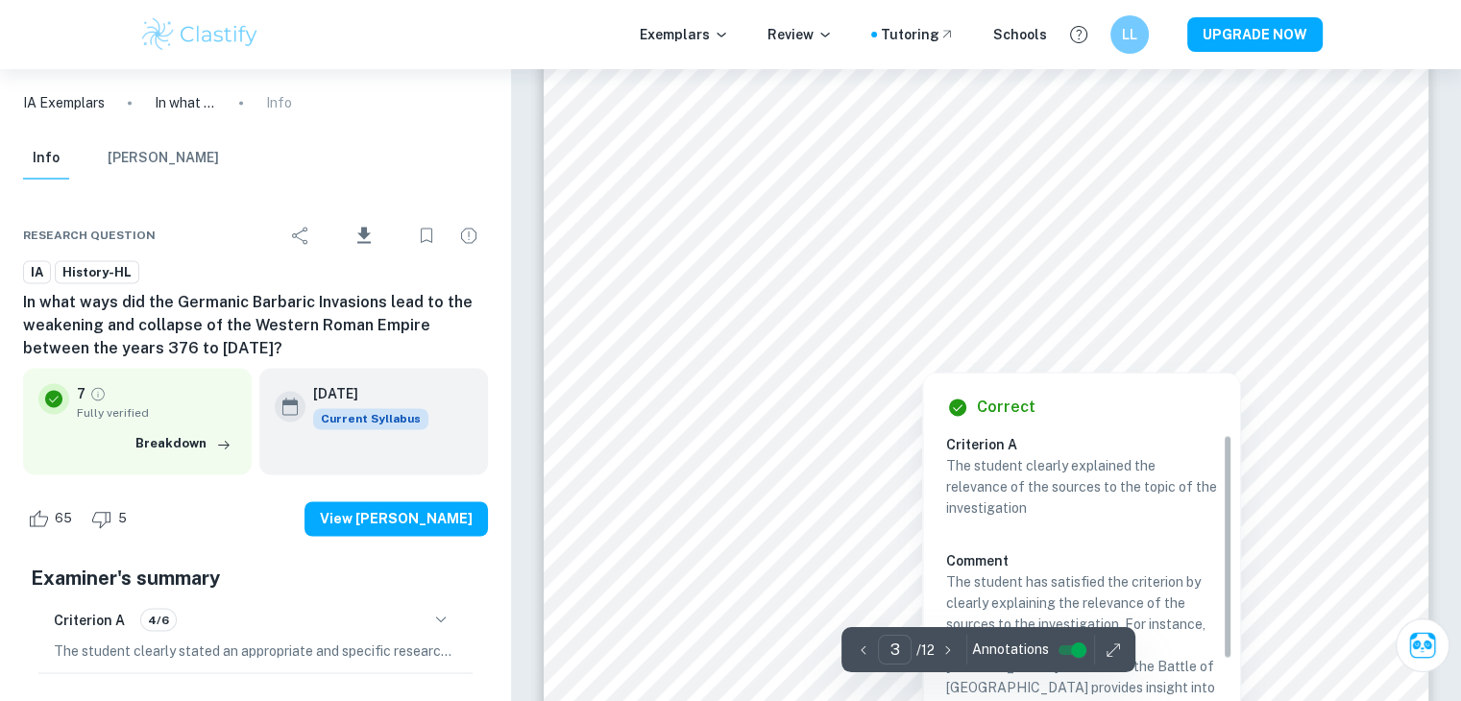
scroll to position [3169, 0]
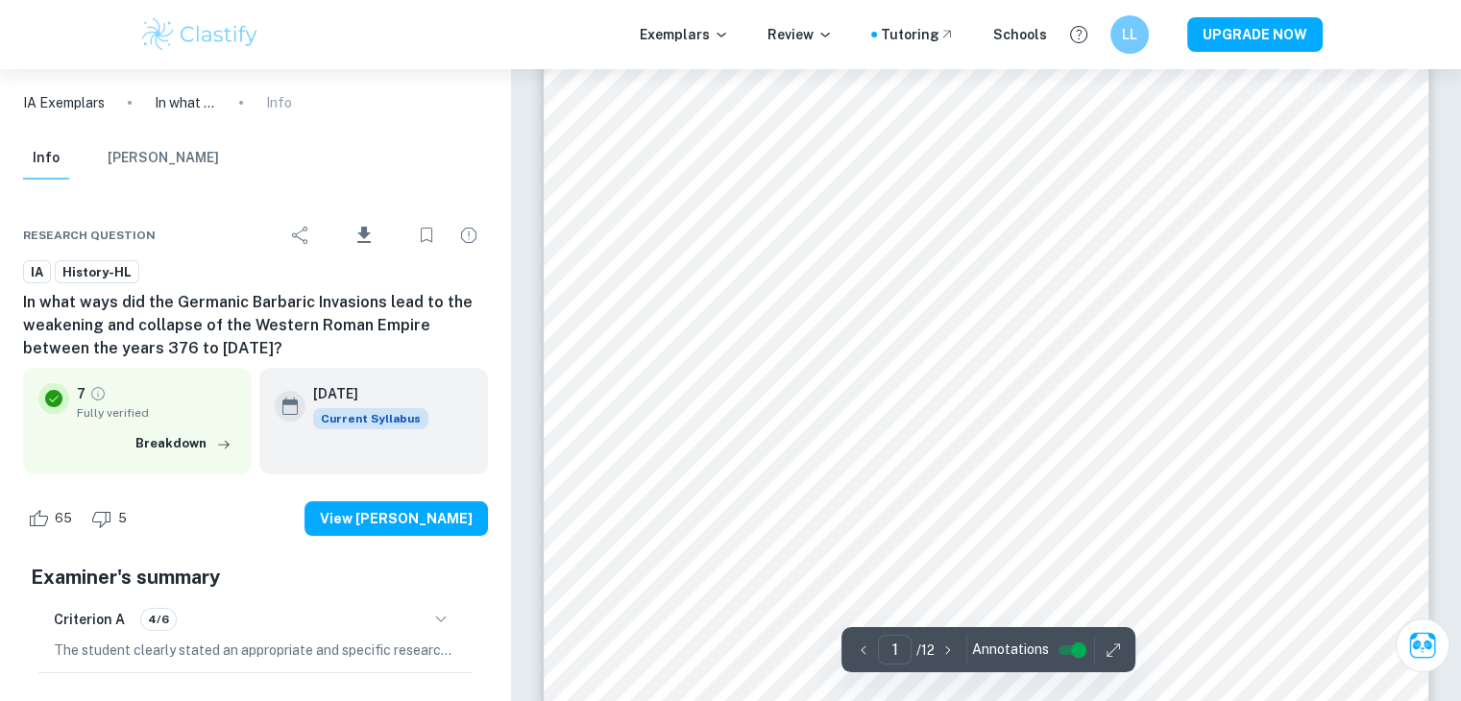
scroll to position [192, 0]
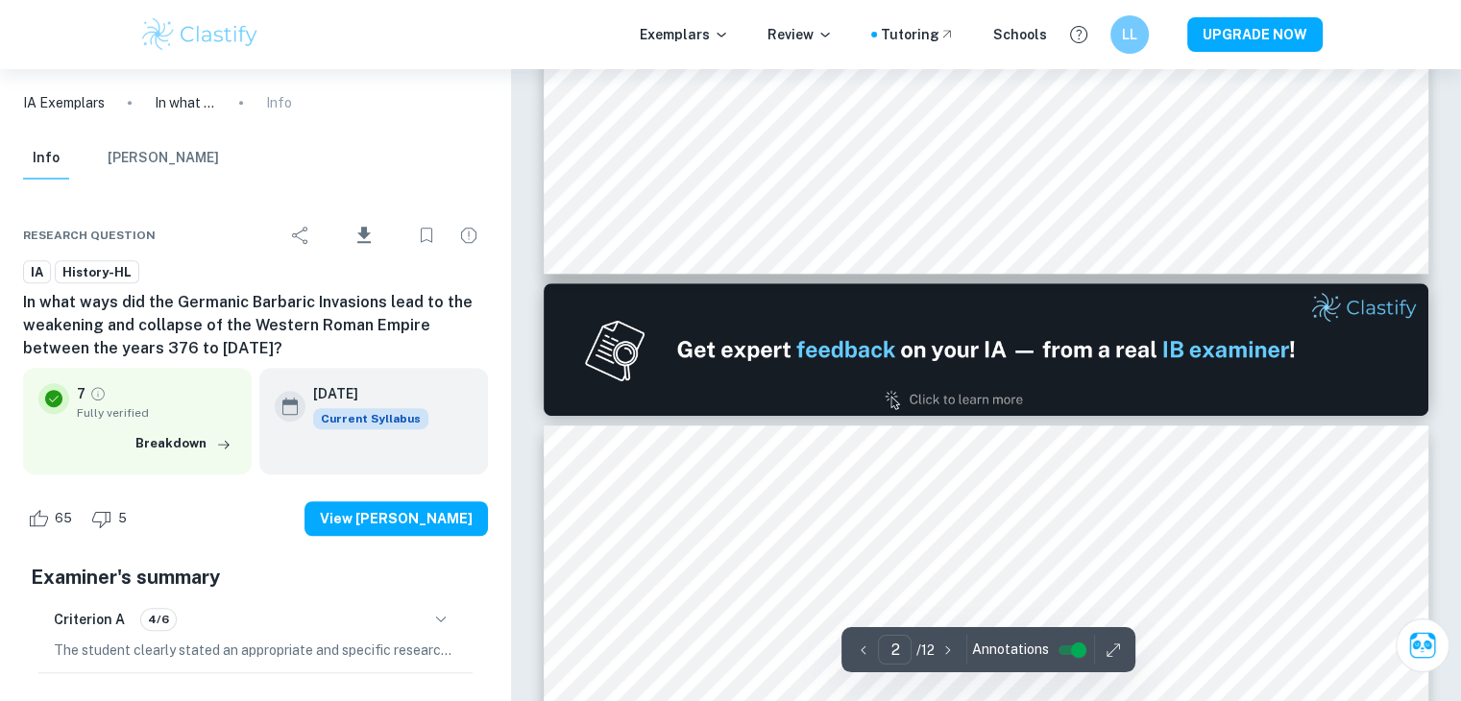
type input "1"
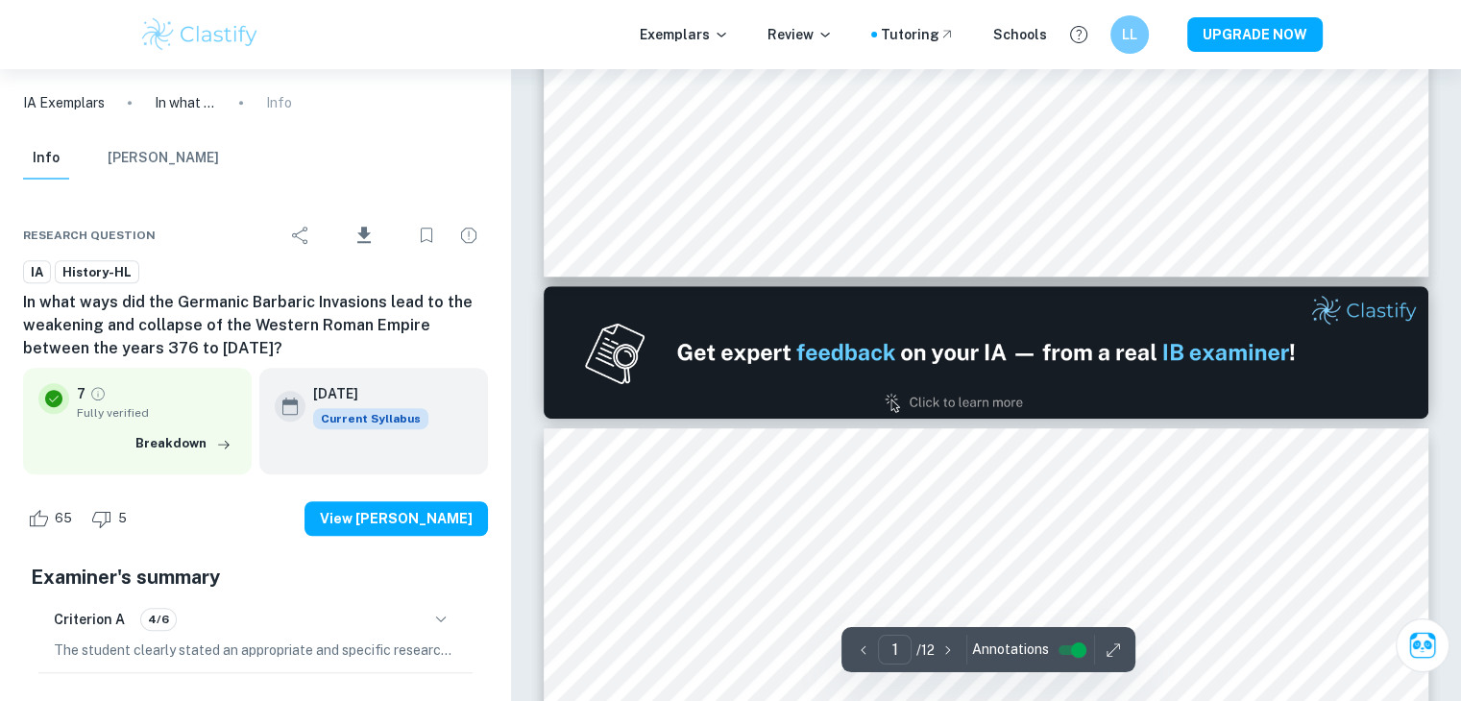
scroll to position [1056, 0]
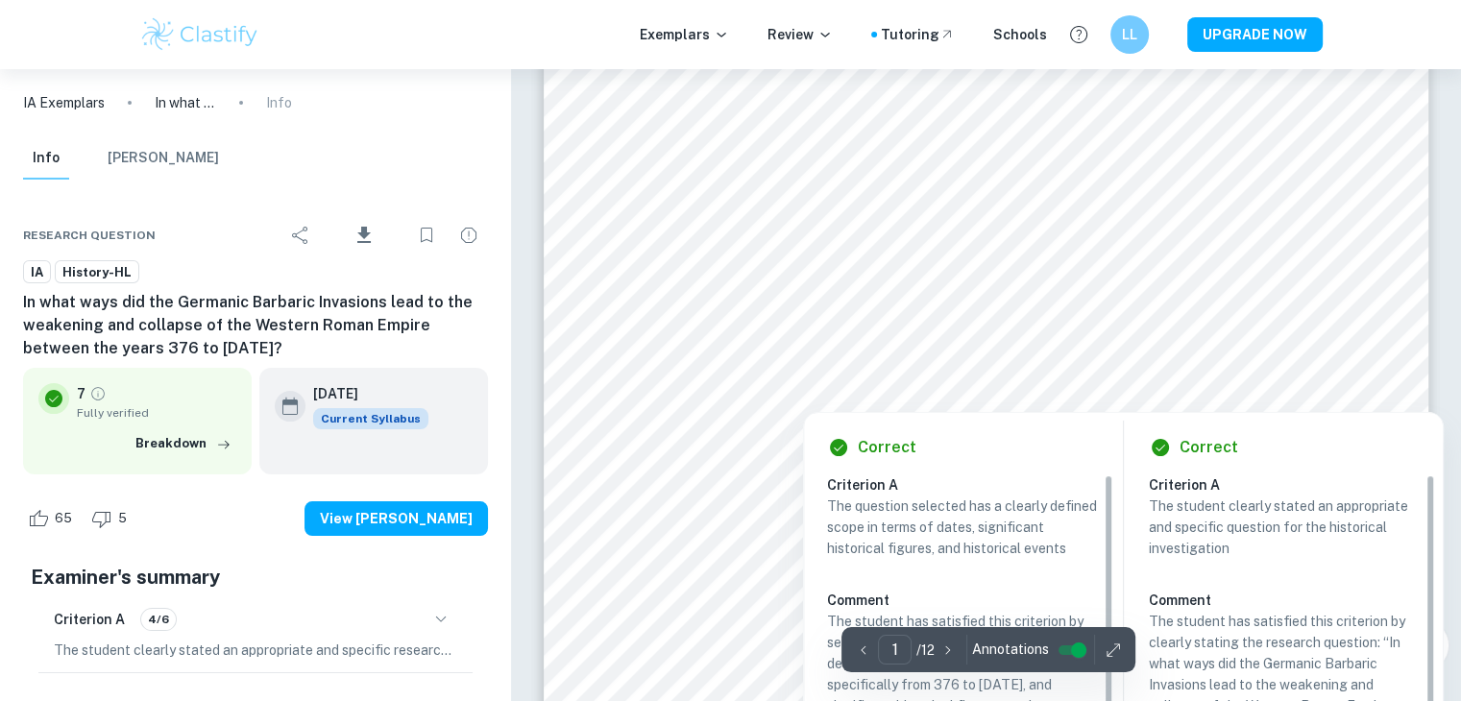
scroll to position [288, 0]
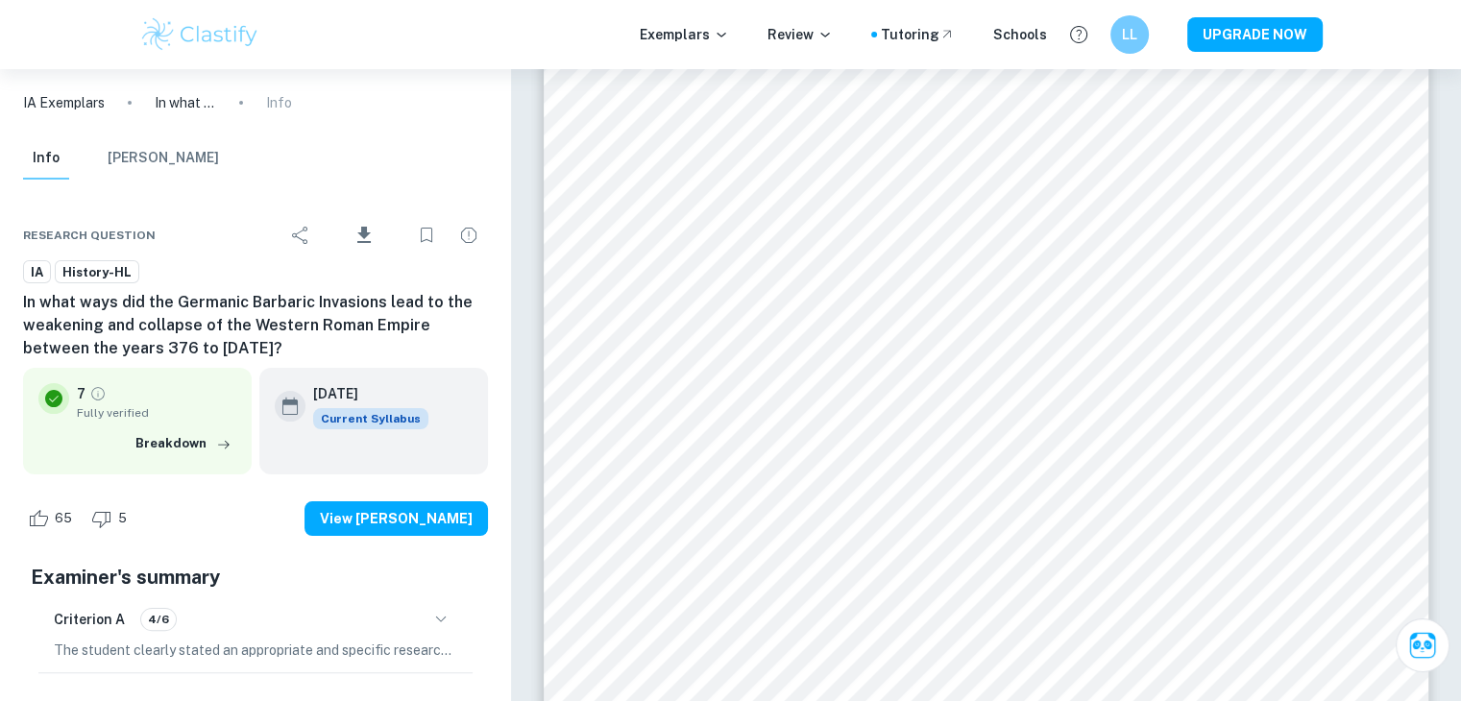
click at [65, 105] on p "IA Exemplars" at bounding box center [64, 102] width 82 height 21
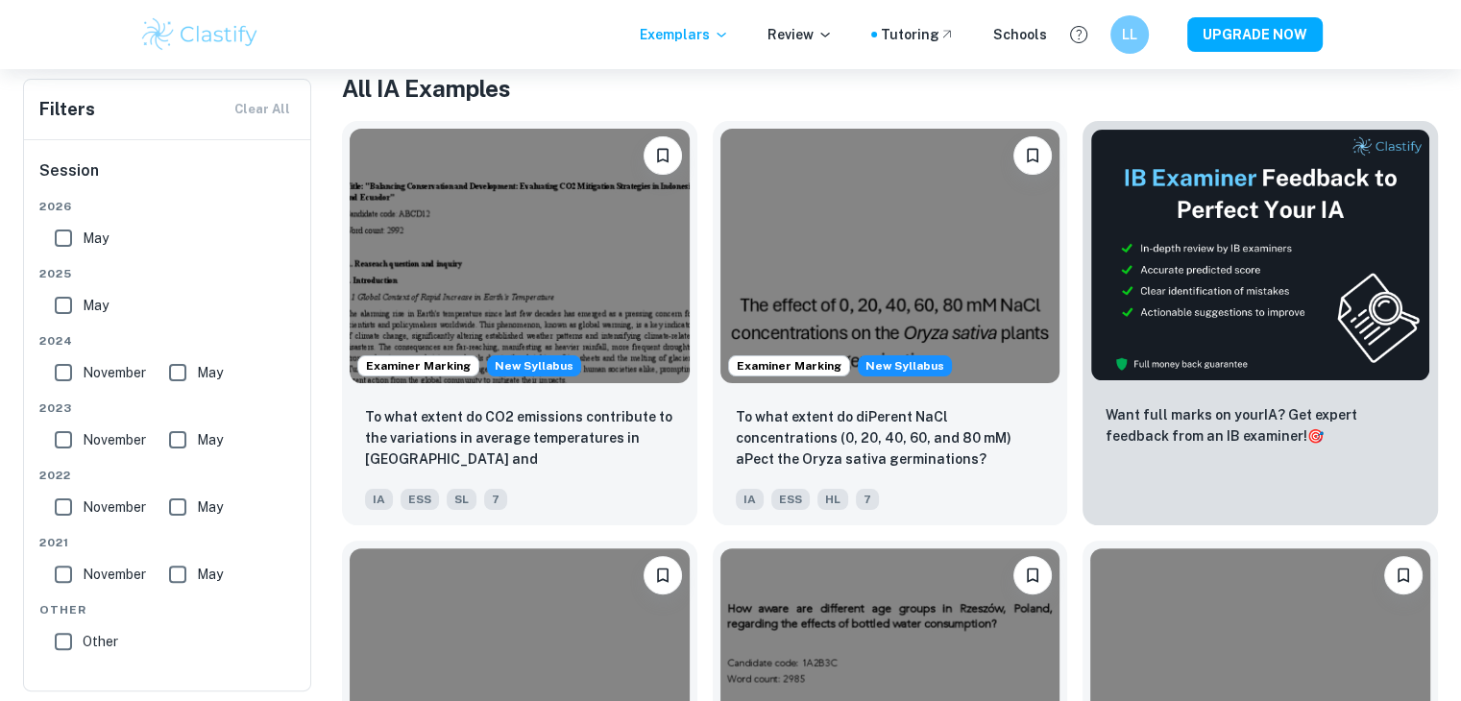
scroll to position [275, 0]
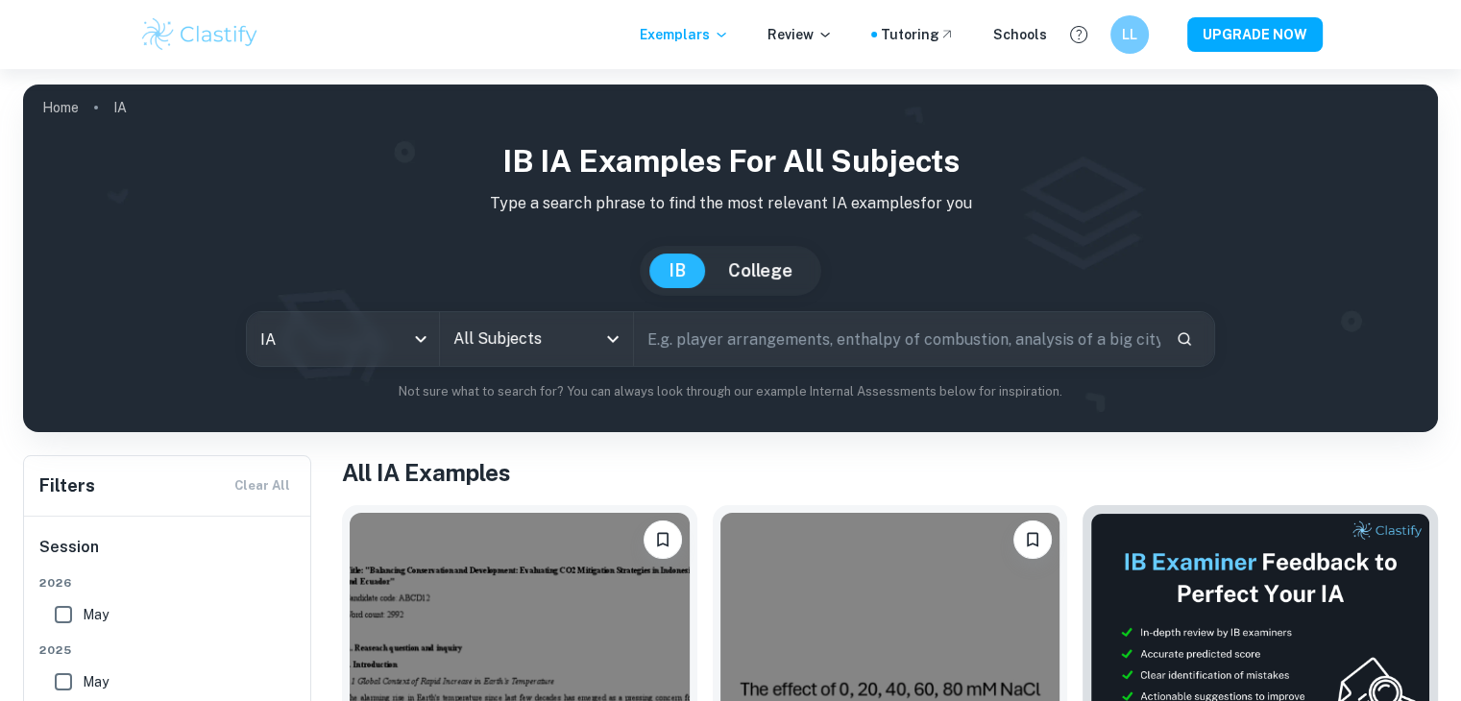
click at [568, 349] on input "All Subjects" at bounding box center [522, 339] width 146 height 36
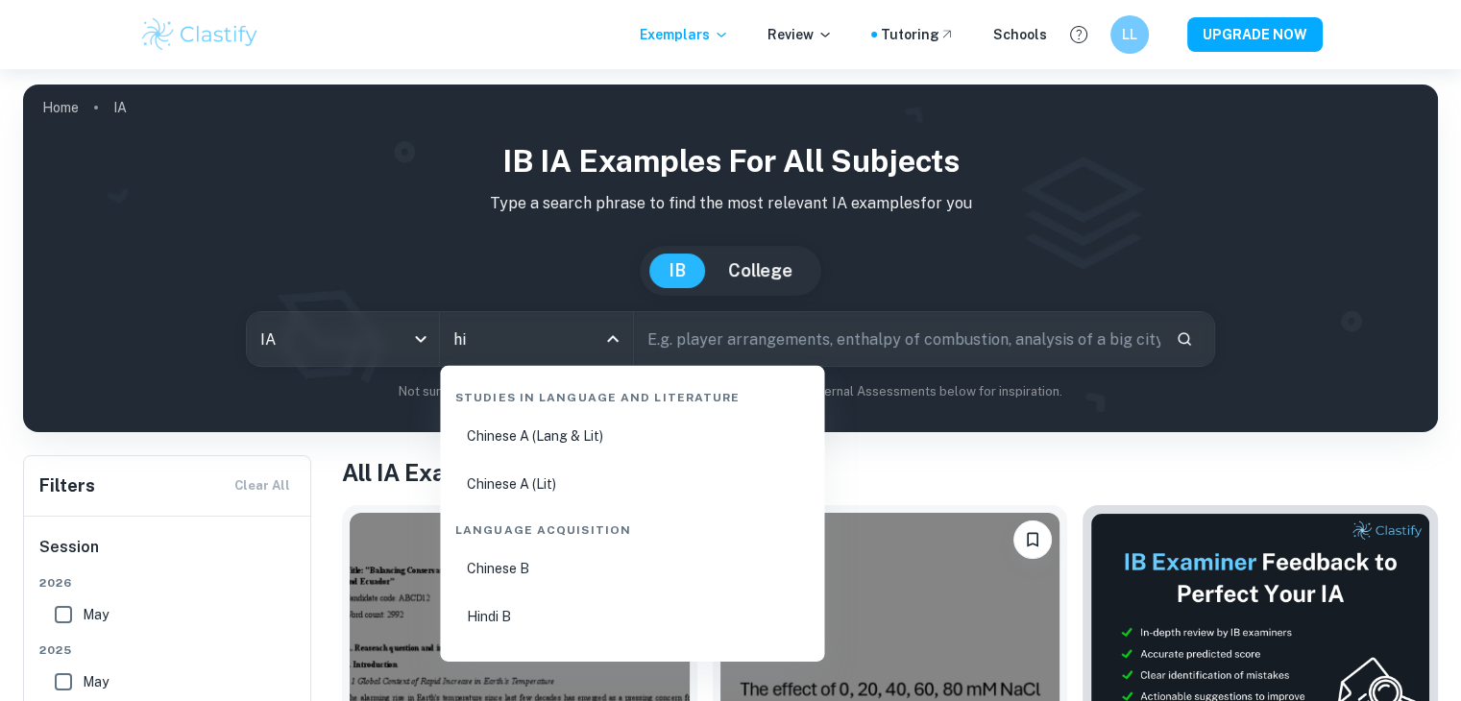
type input "his"
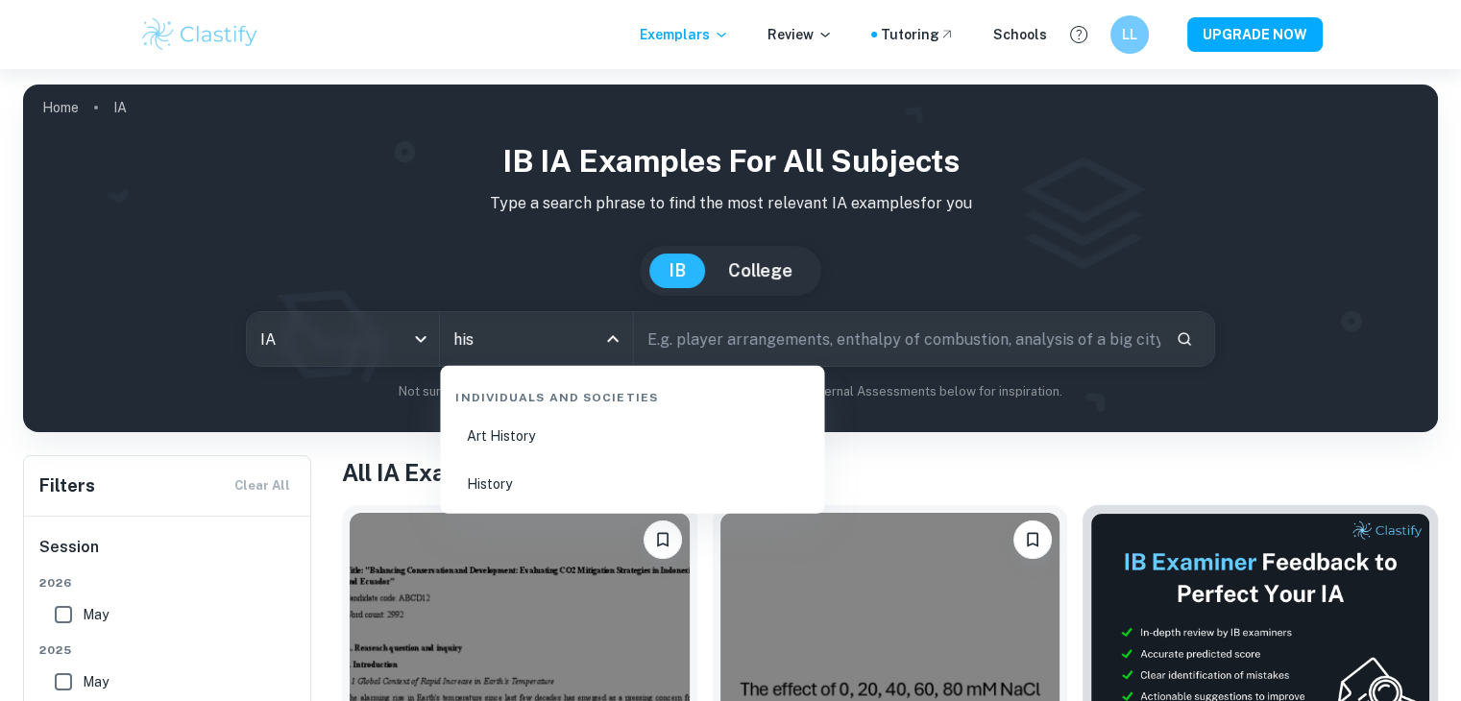
click at [539, 480] on li "History" at bounding box center [632, 484] width 369 height 44
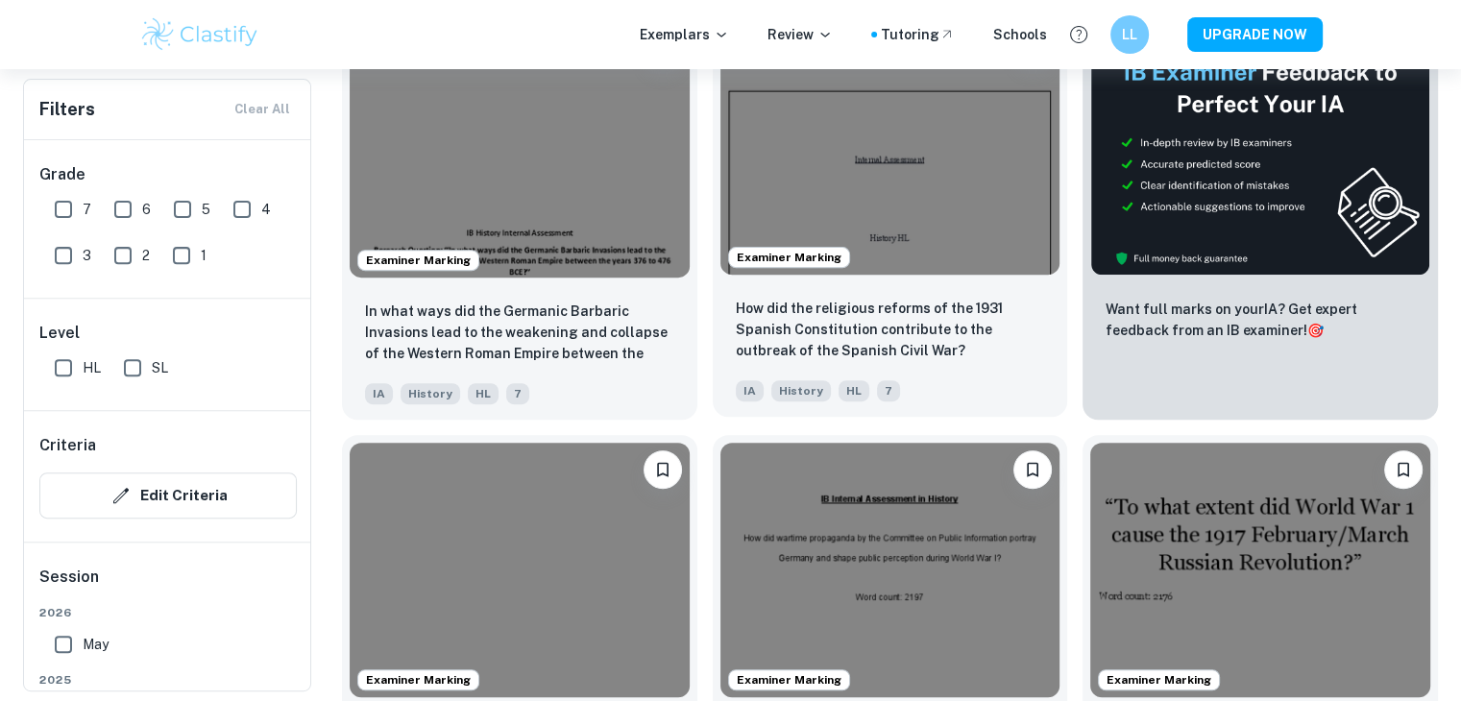
scroll to position [672, 0]
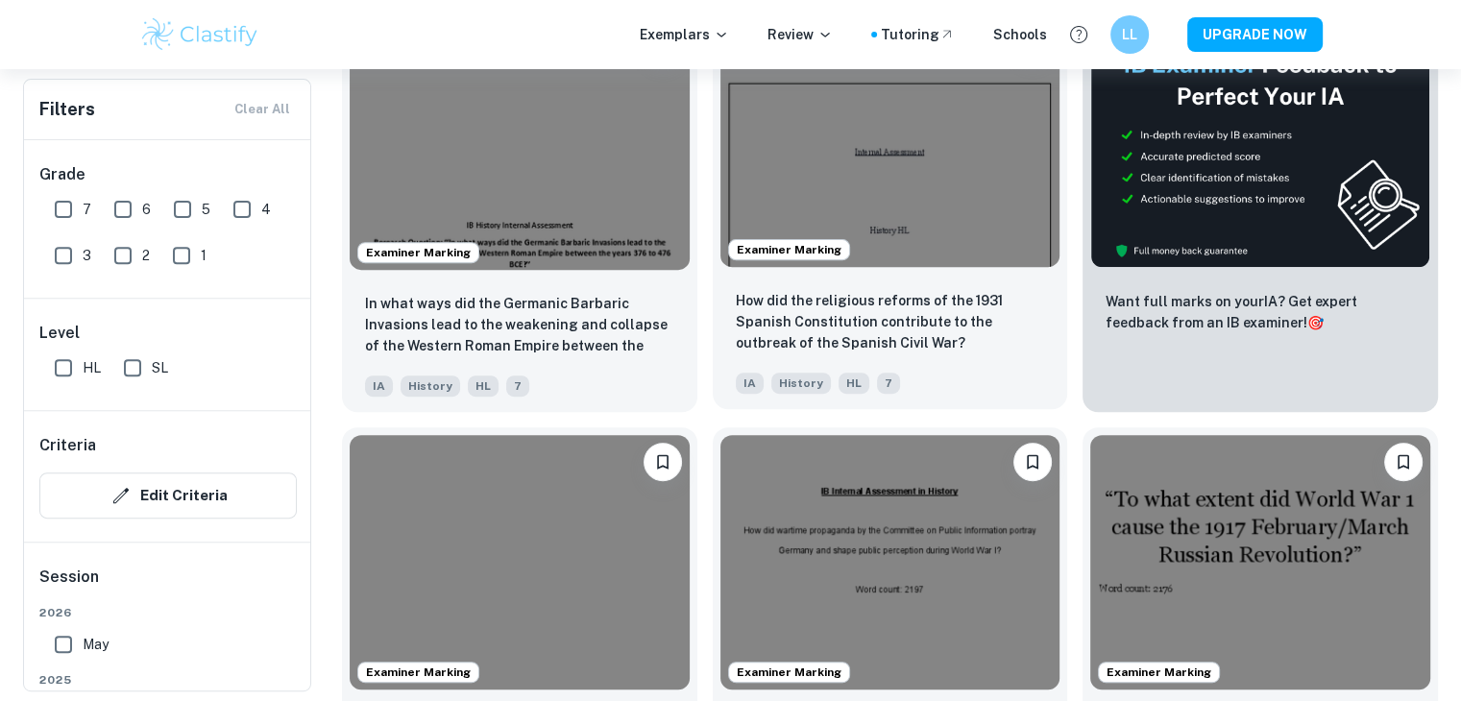
click at [889, 316] on p "How did the religious reforms of the 1931 Spanish Constitution contribute to th…" at bounding box center [890, 321] width 309 height 63
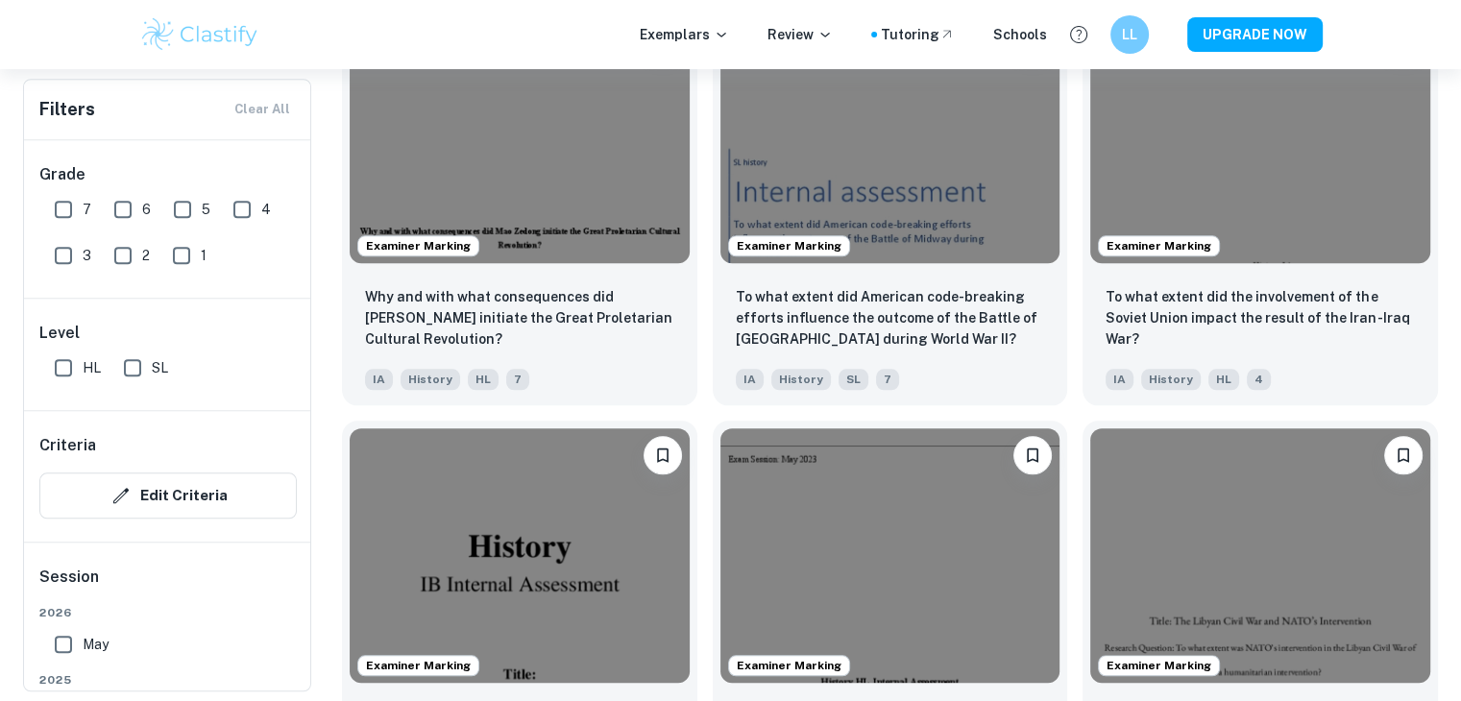
scroll to position [1921, 0]
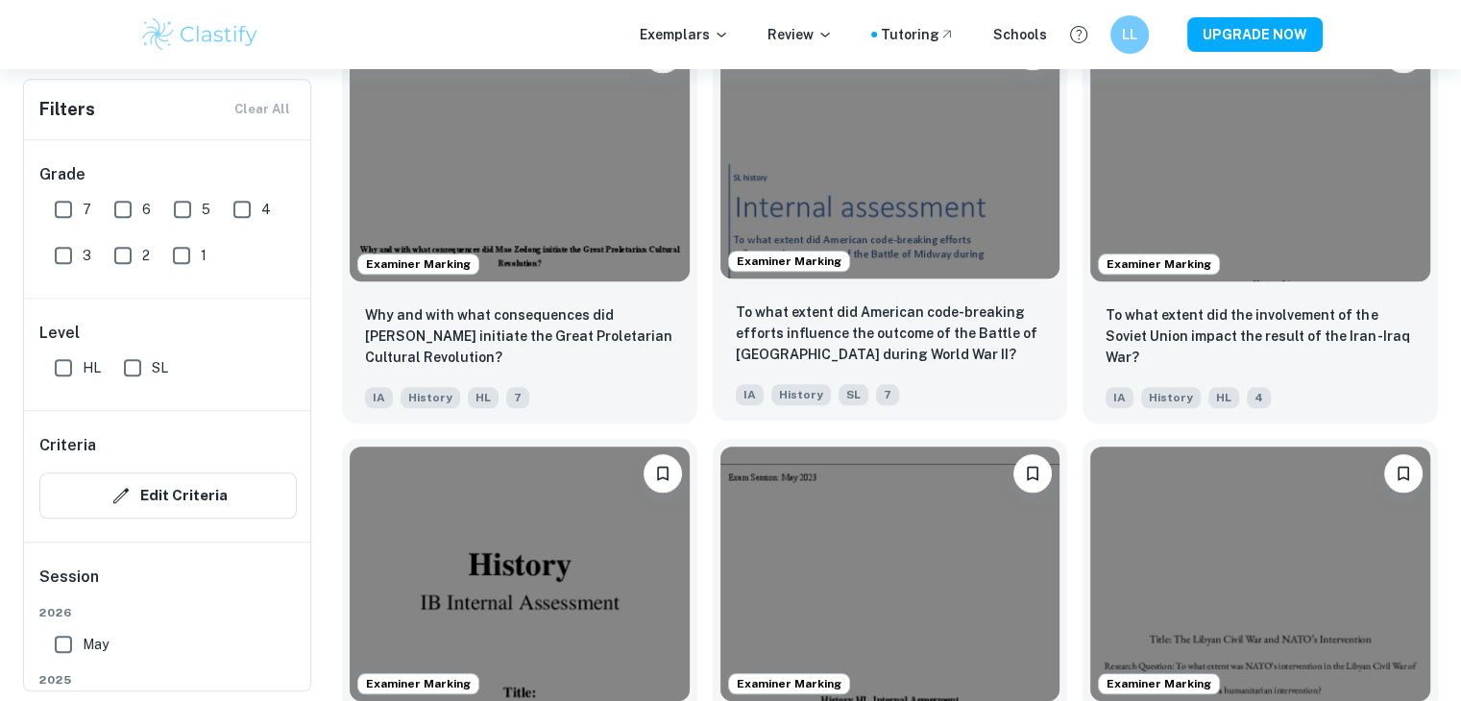
click at [876, 328] on p "To what extent did American code-breaking efforts influence the outcome of the …" at bounding box center [890, 333] width 309 height 63
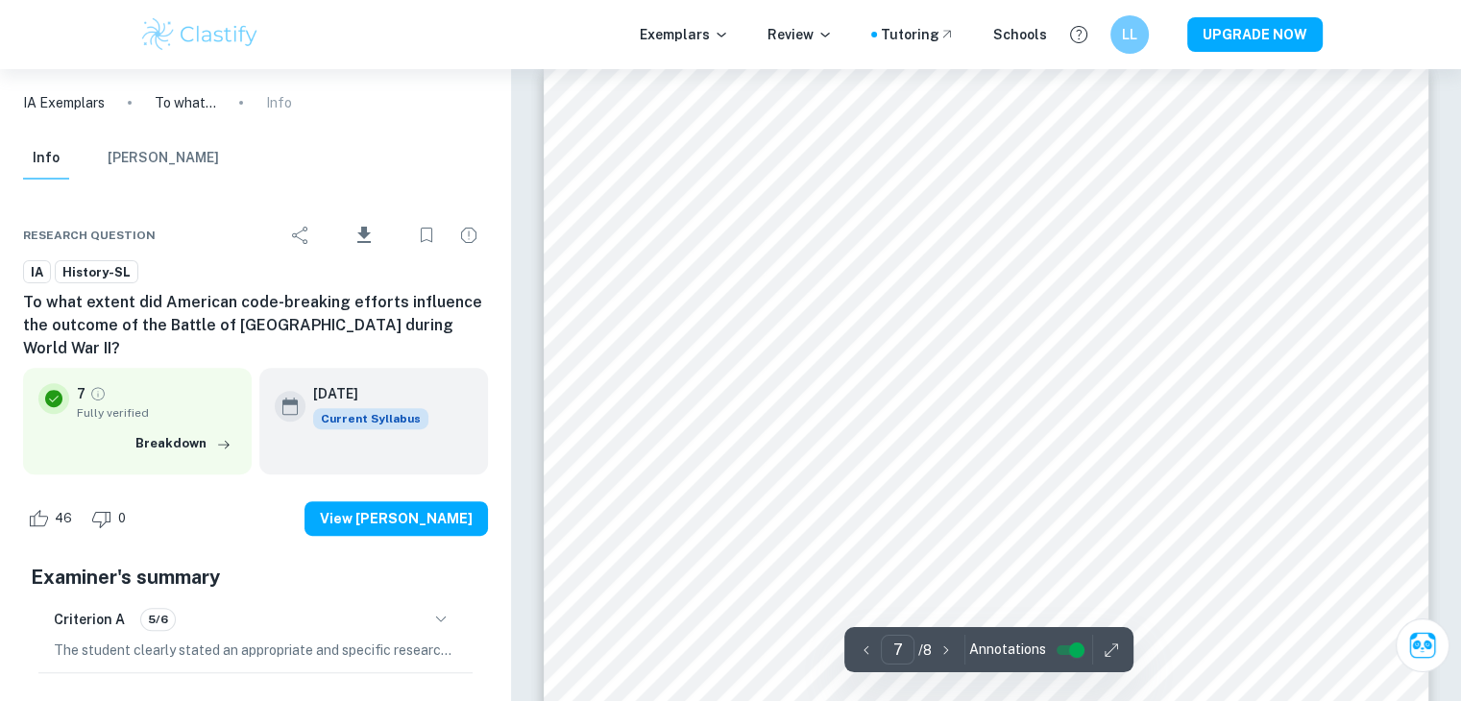
scroll to position [7491, 0]
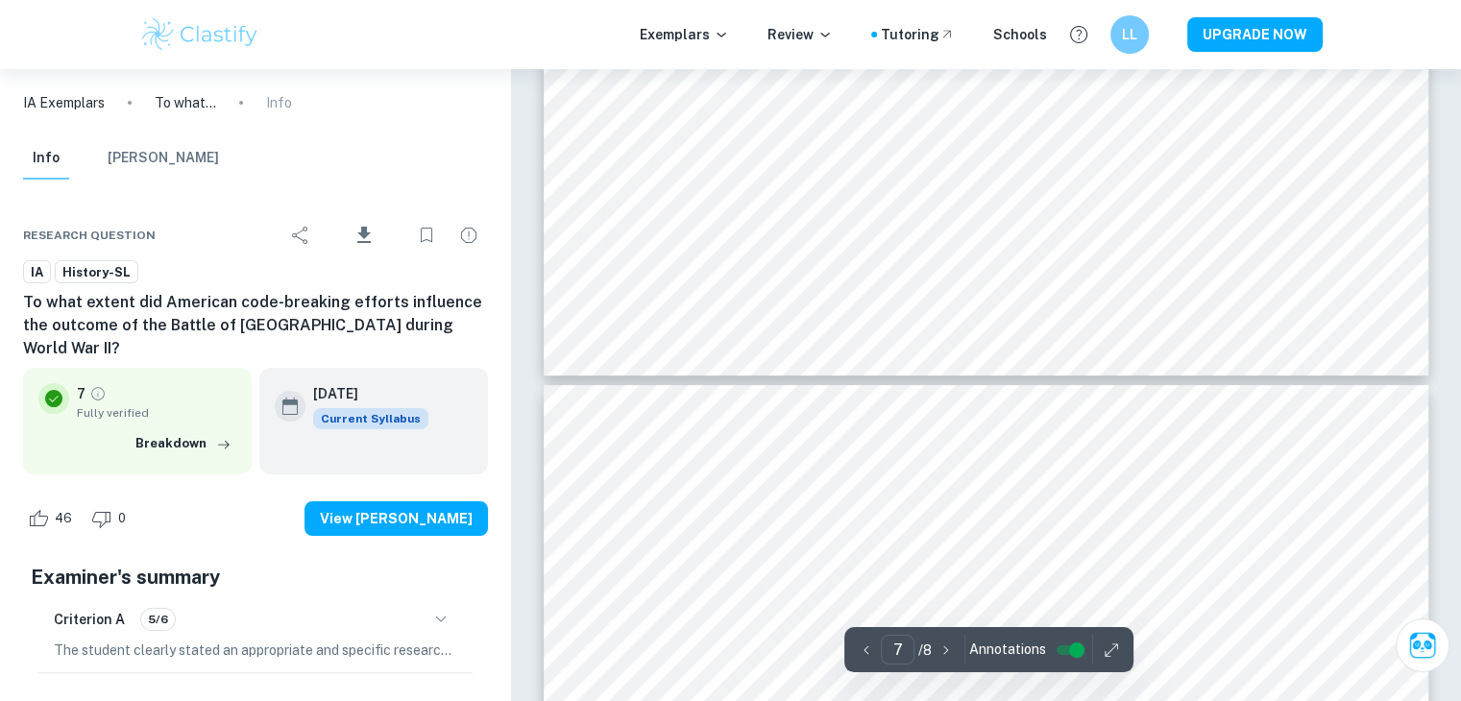
type input "6"
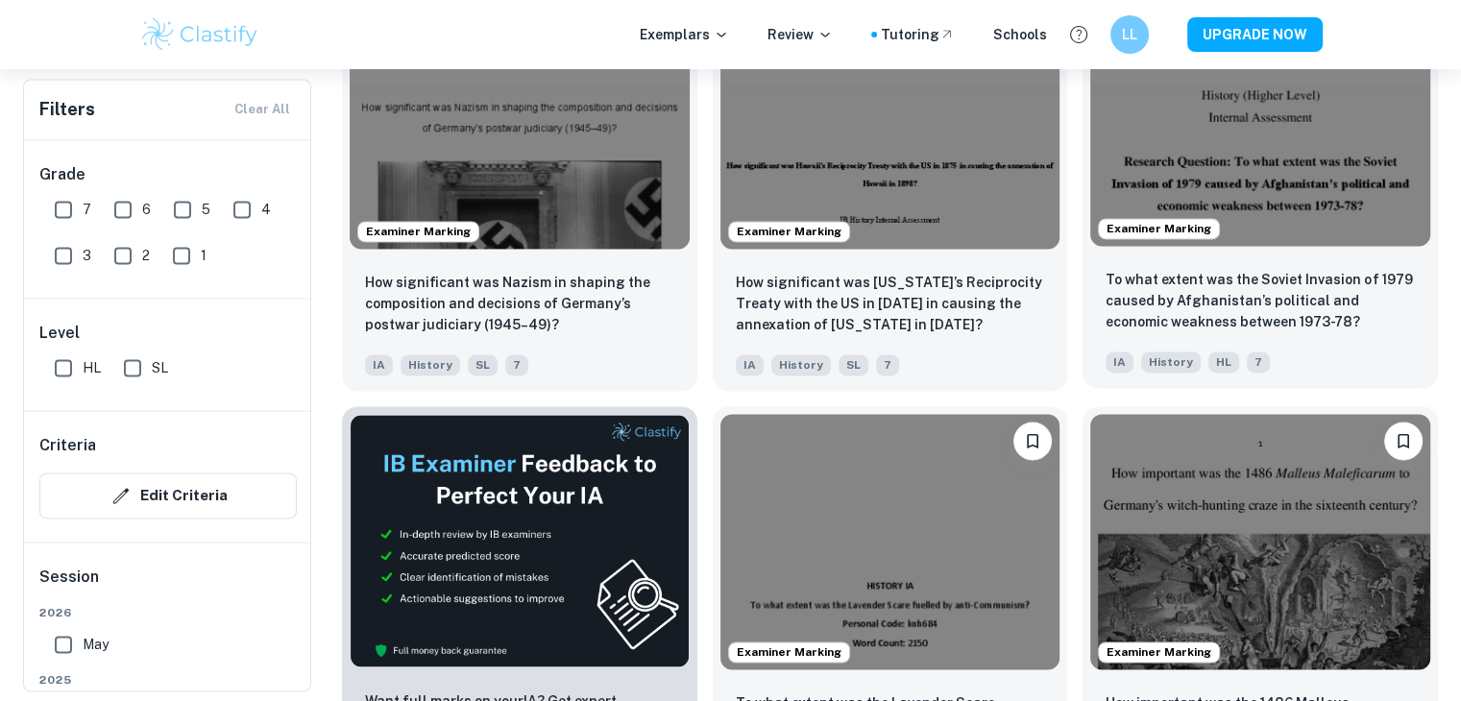
scroll to position [2785, 0]
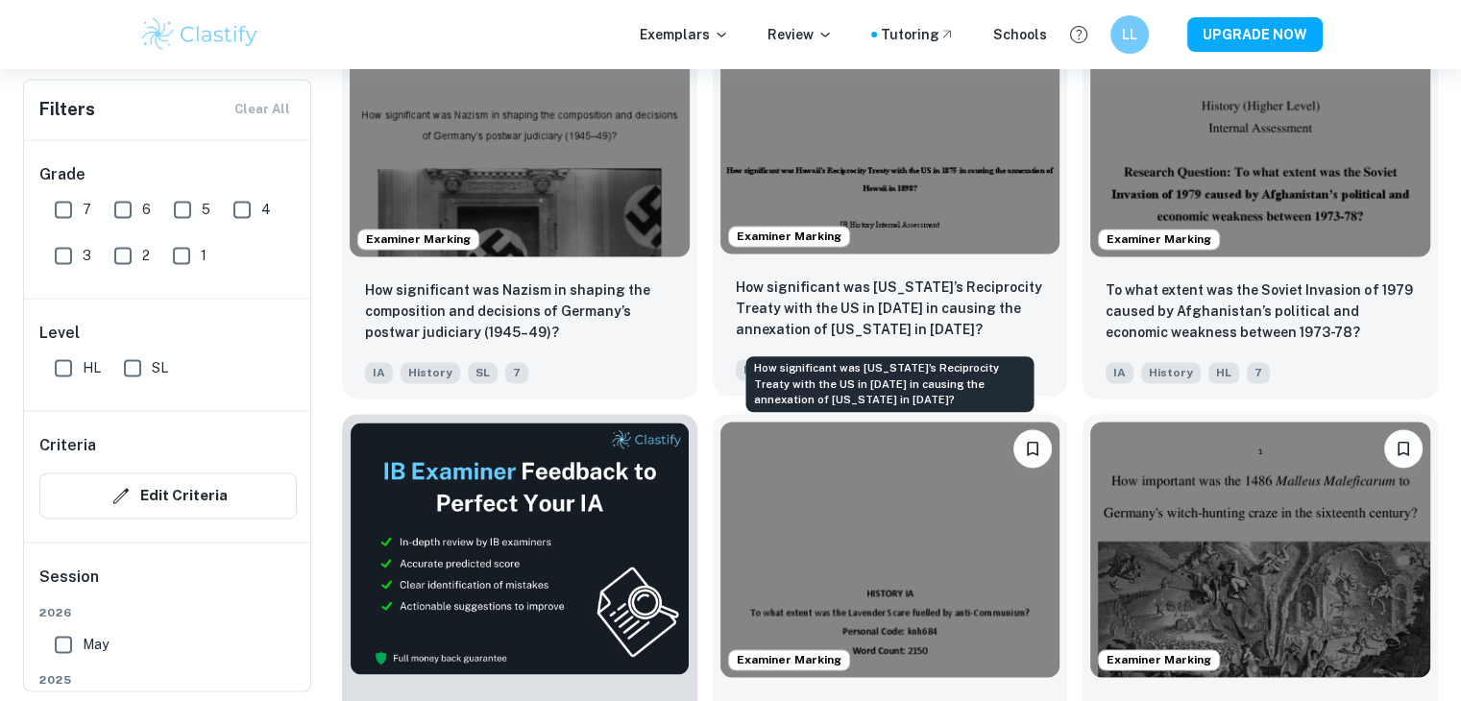
click at [858, 289] on p "How significant was [US_STATE]’s Reciprocity Treaty with the US in [DATE] in ca…" at bounding box center [890, 308] width 309 height 63
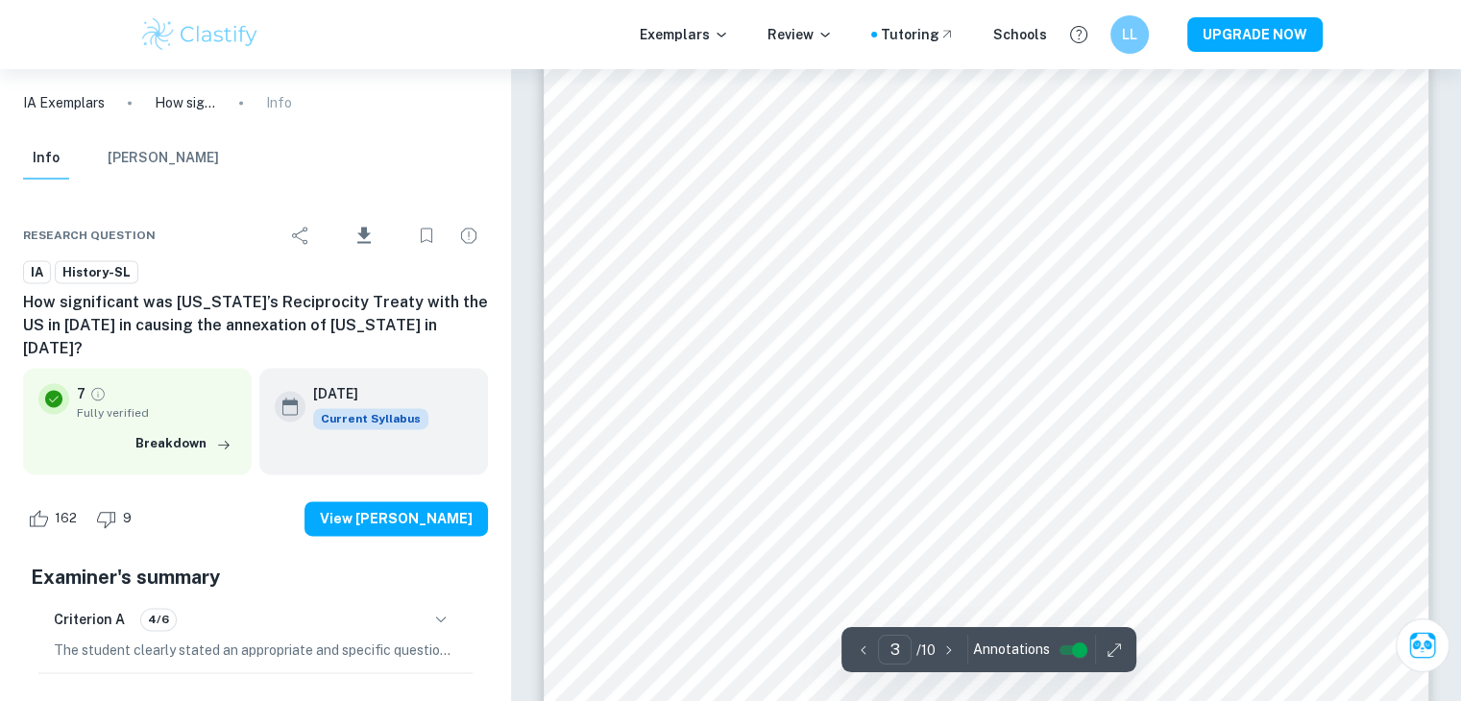
scroll to position [2881, 0]
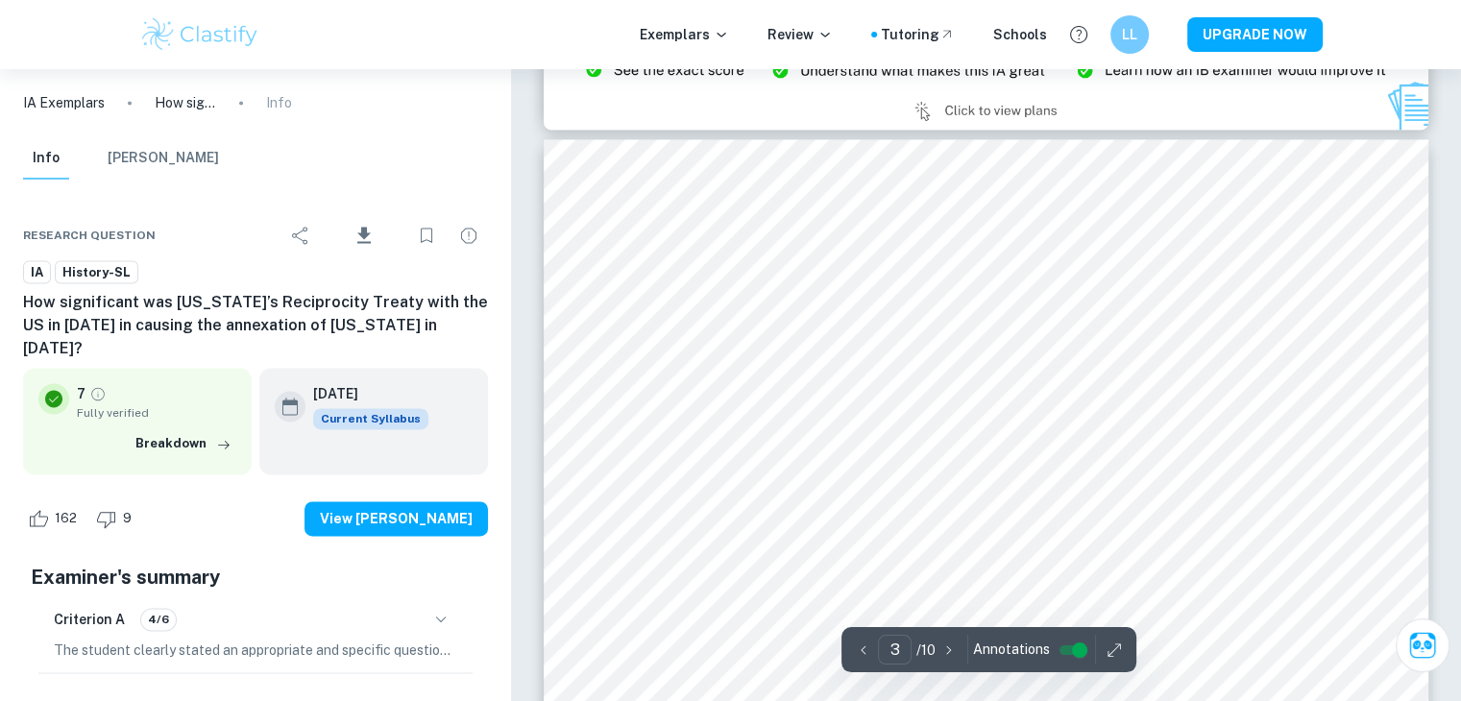
type input "2"
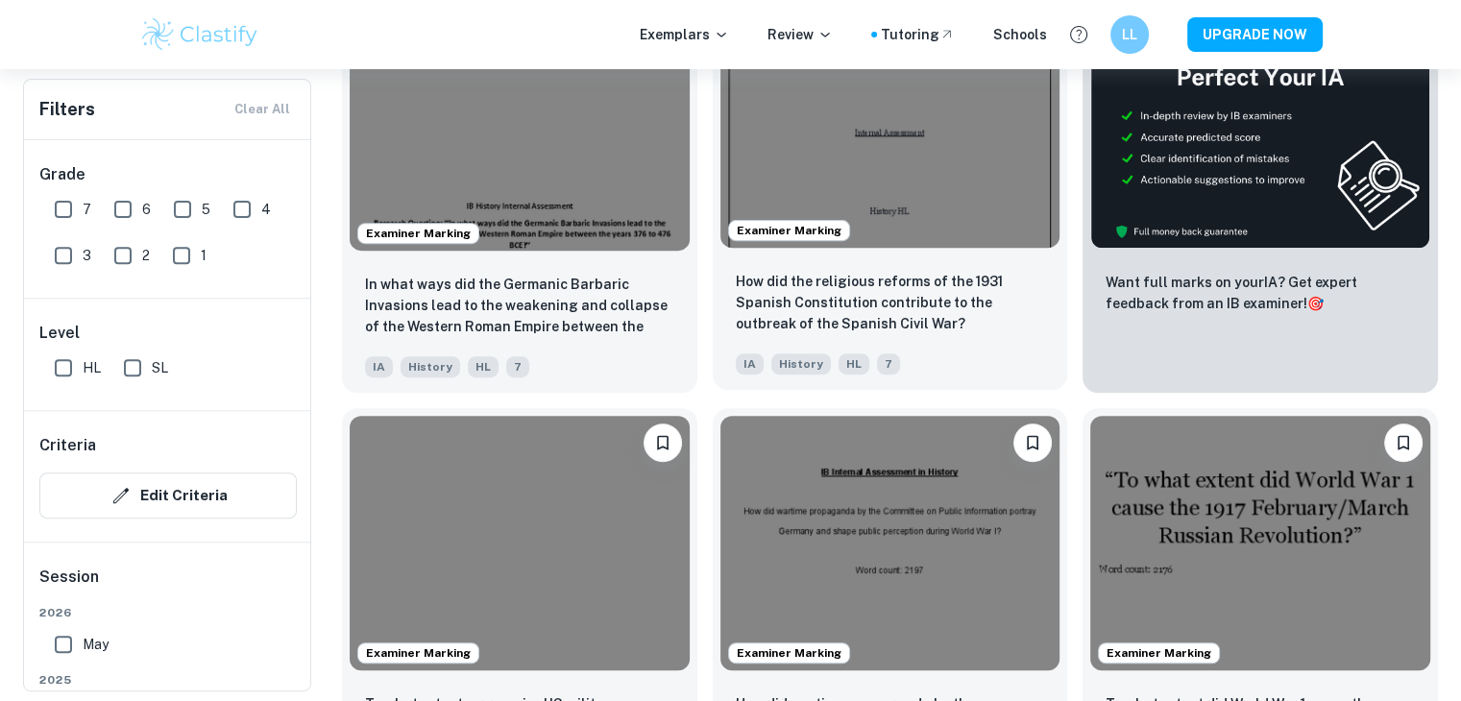
scroll to position [672, 0]
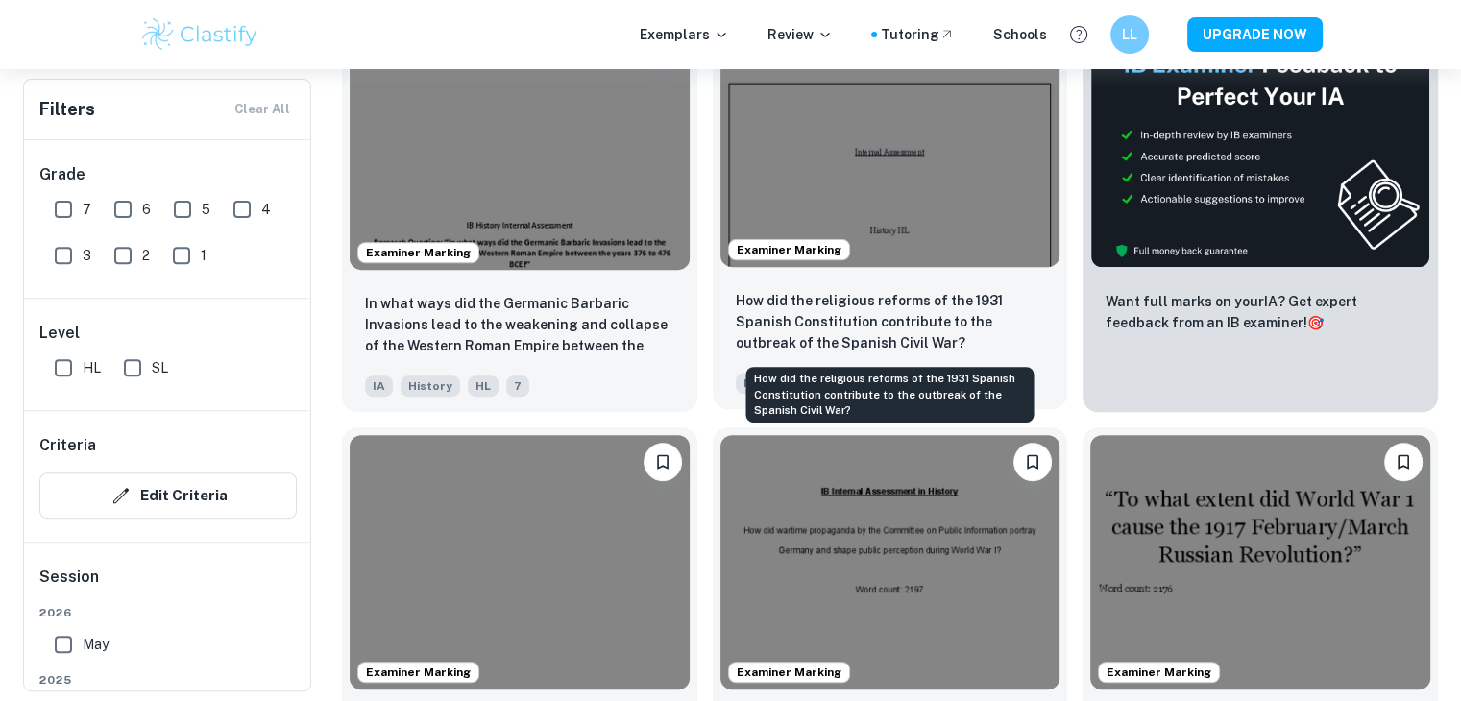
click at [893, 322] on p "How did the religious reforms of the 1931 Spanish Constitution contribute to th…" at bounding box center [890, 321] width 309 height 63
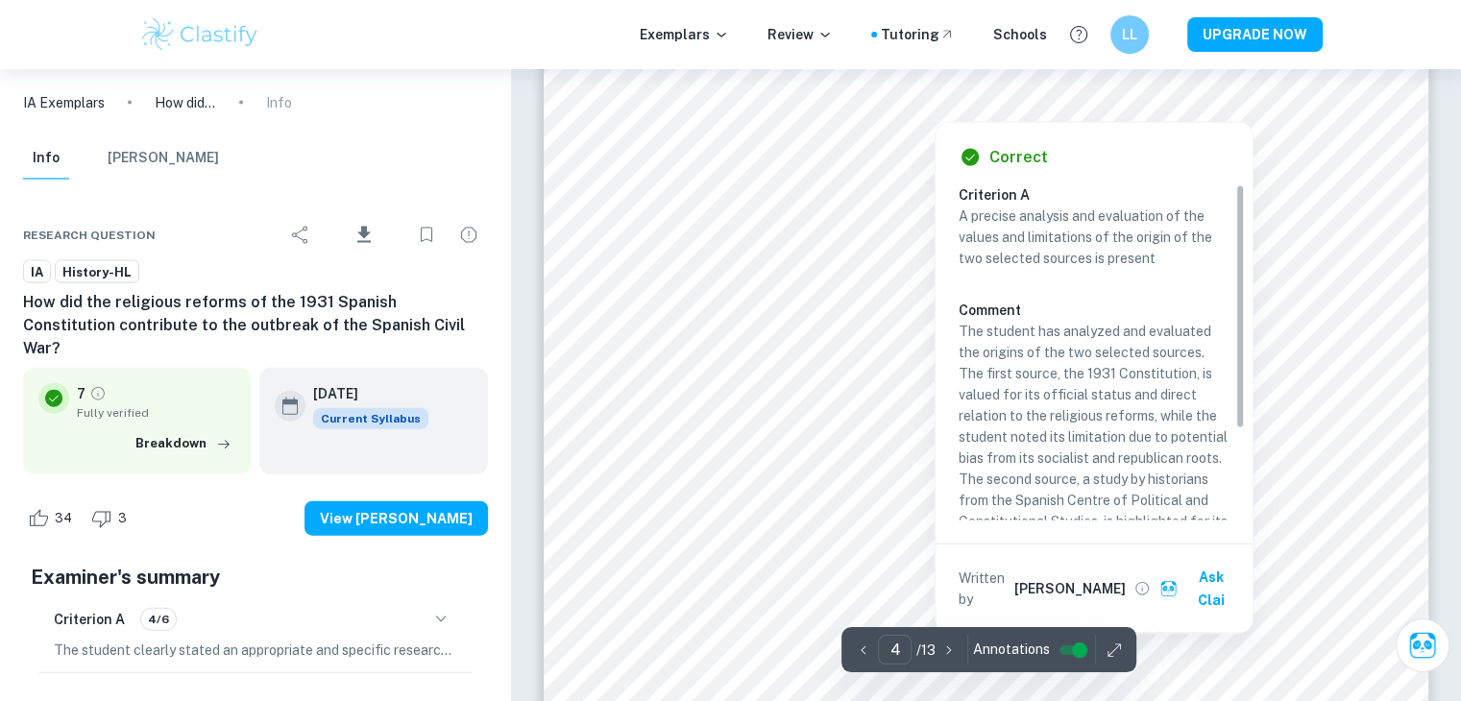
scroll to position [4289, 0]
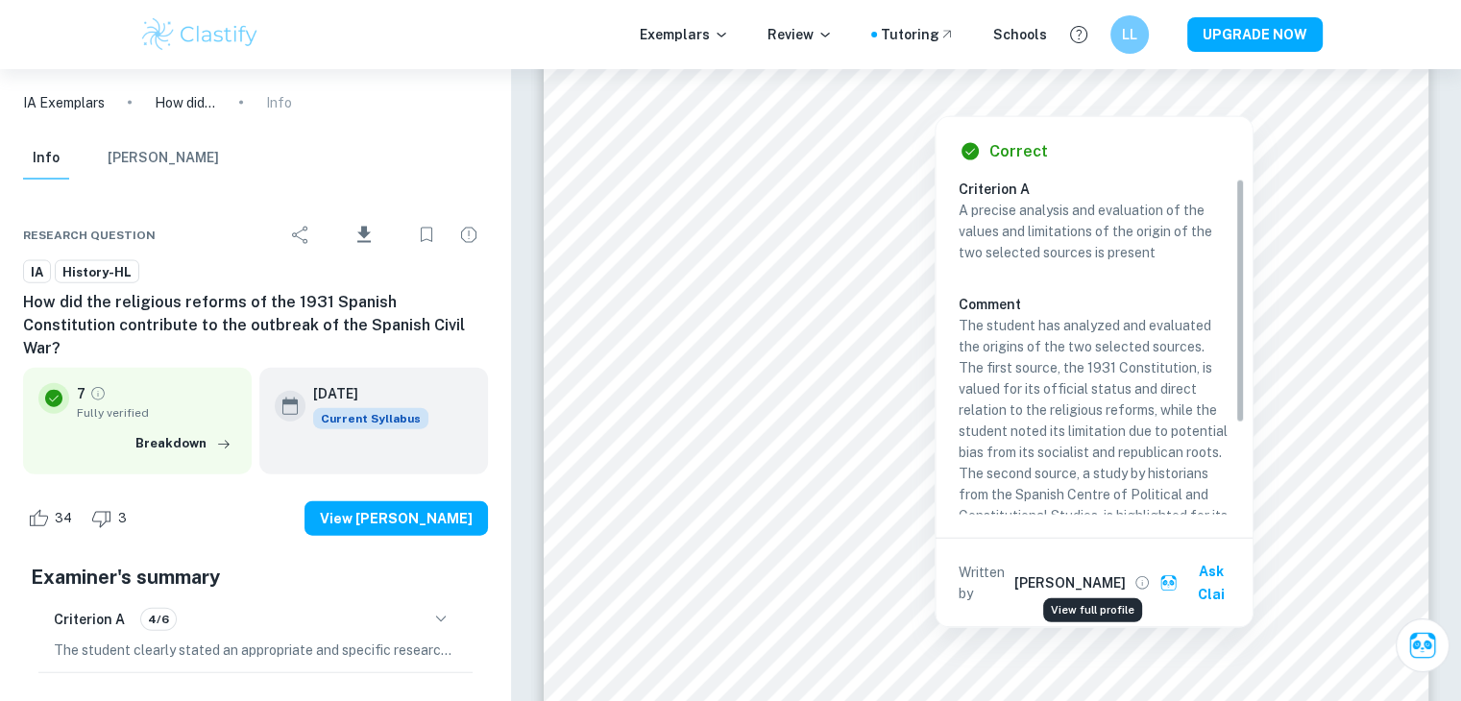
click at [1136, 576] on icon "View full profile" at bounding box center [1142, 582] width 13 height 13
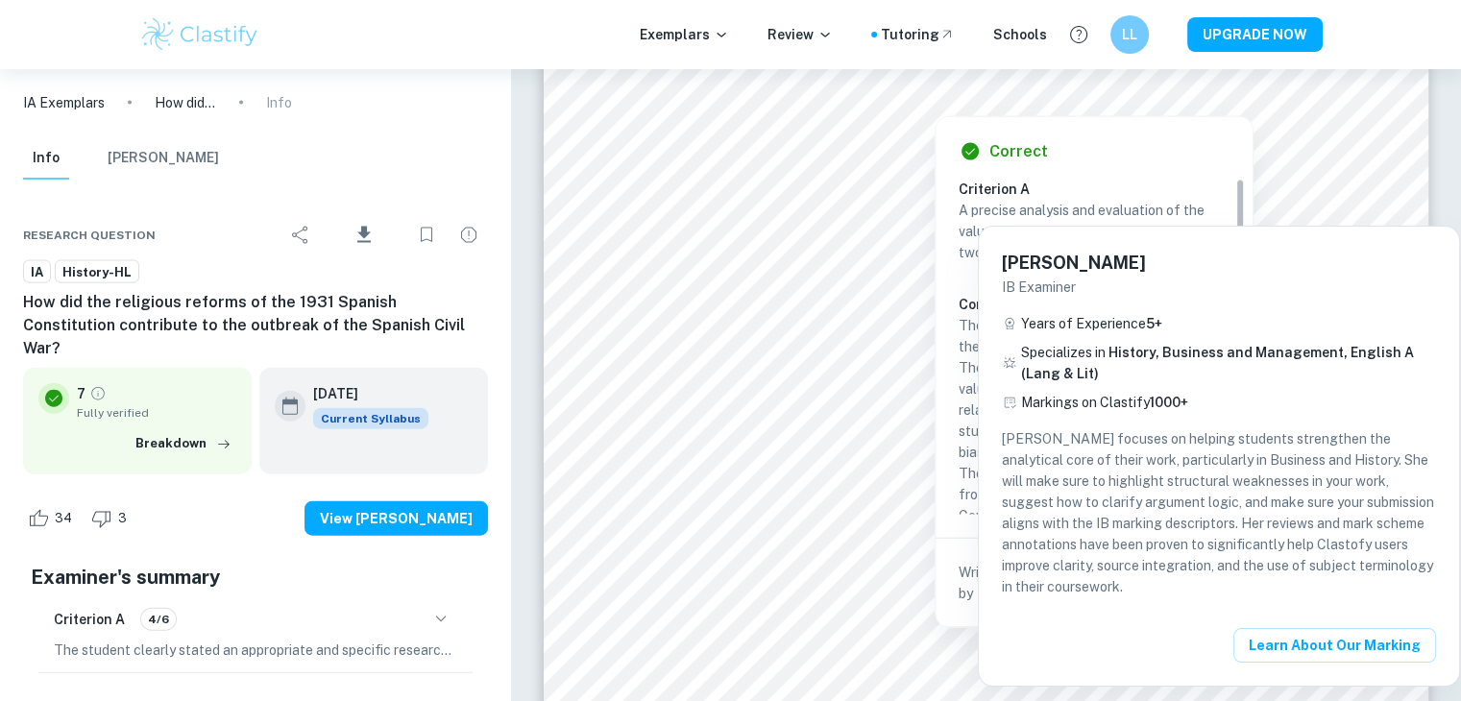
click at [864, 361] on div at bounding box center [730, 350] width 1461 height 701
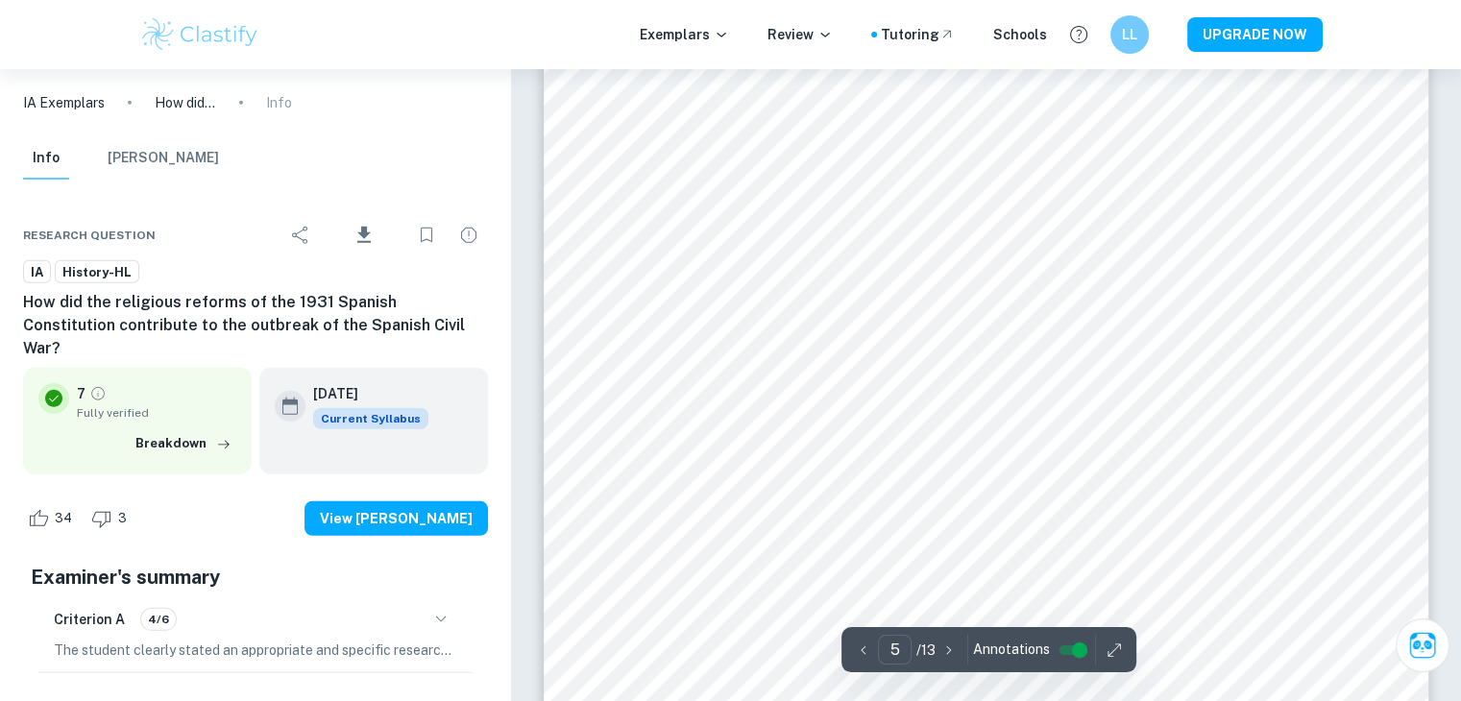
scroll to position [5442, 0]
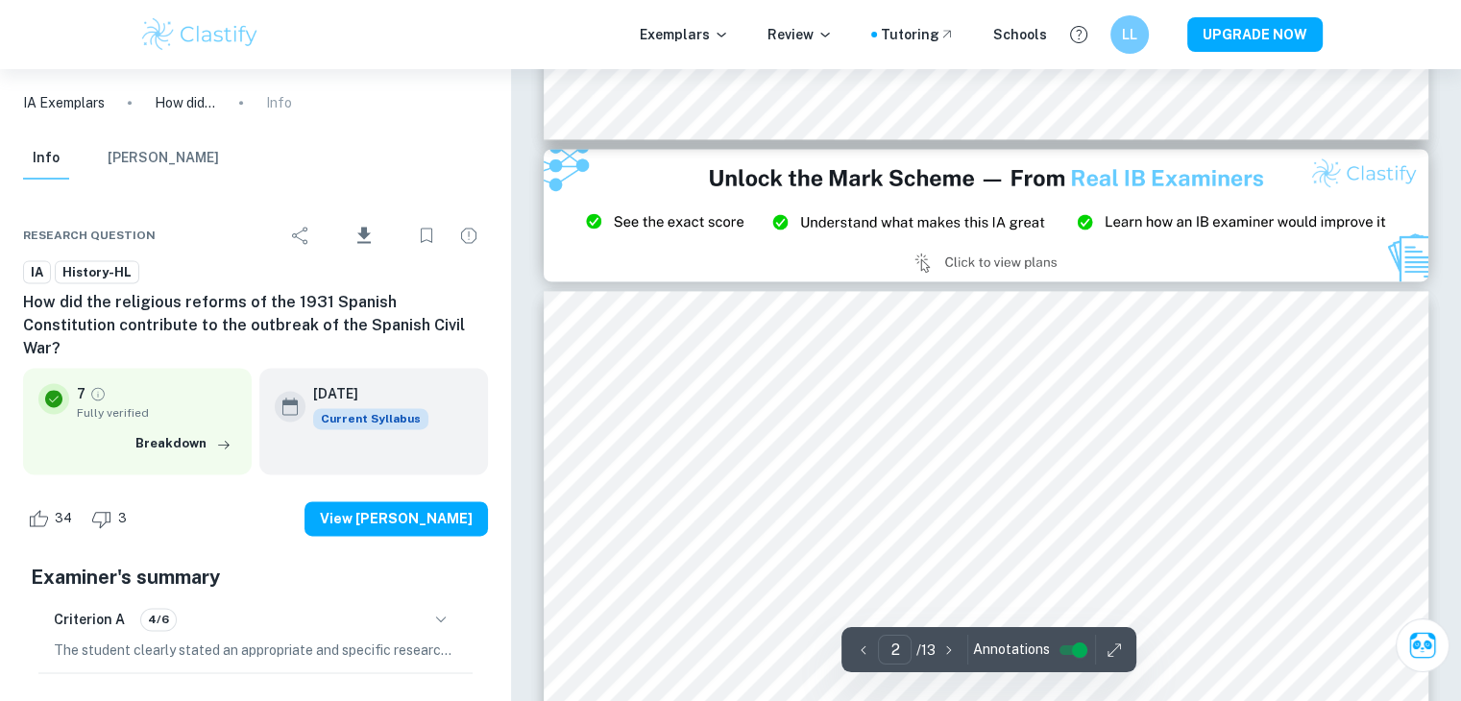
type input "3"
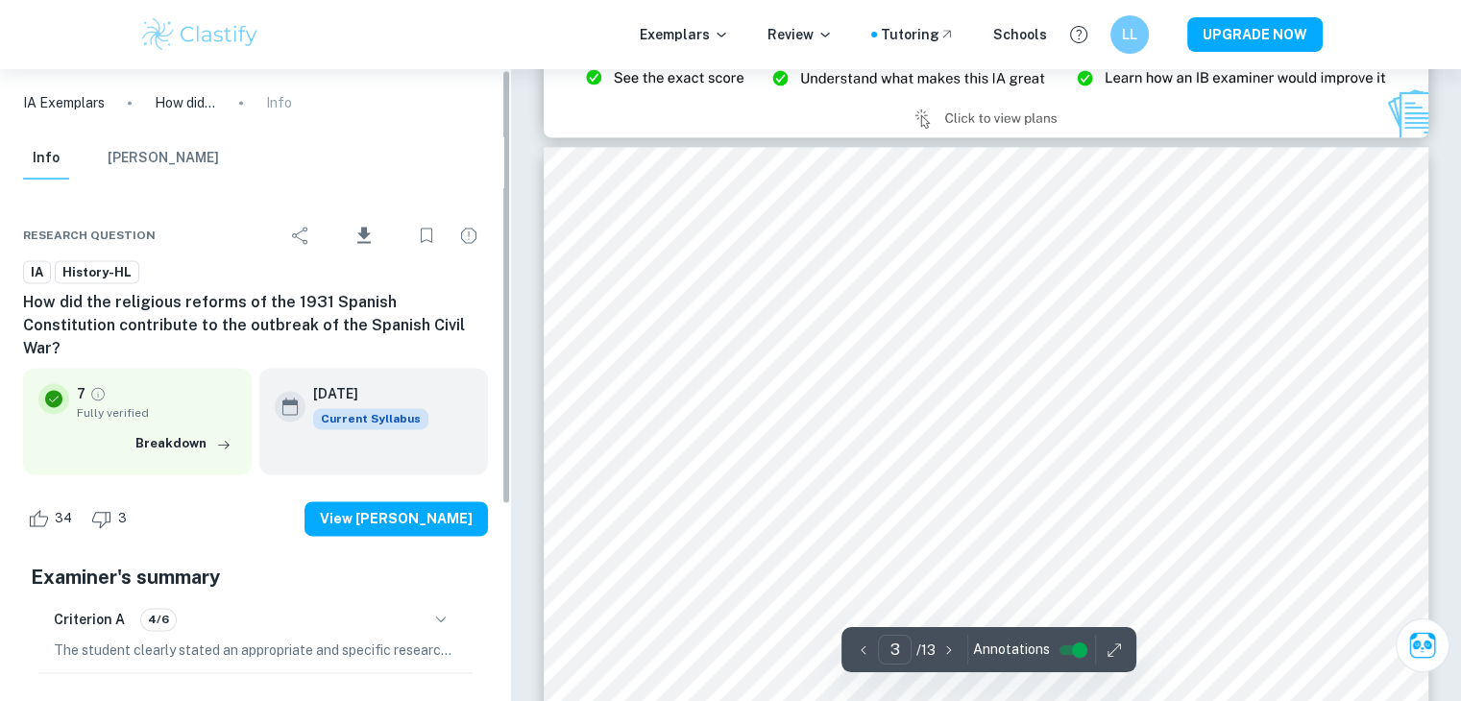
scroll to position [2657, 0]
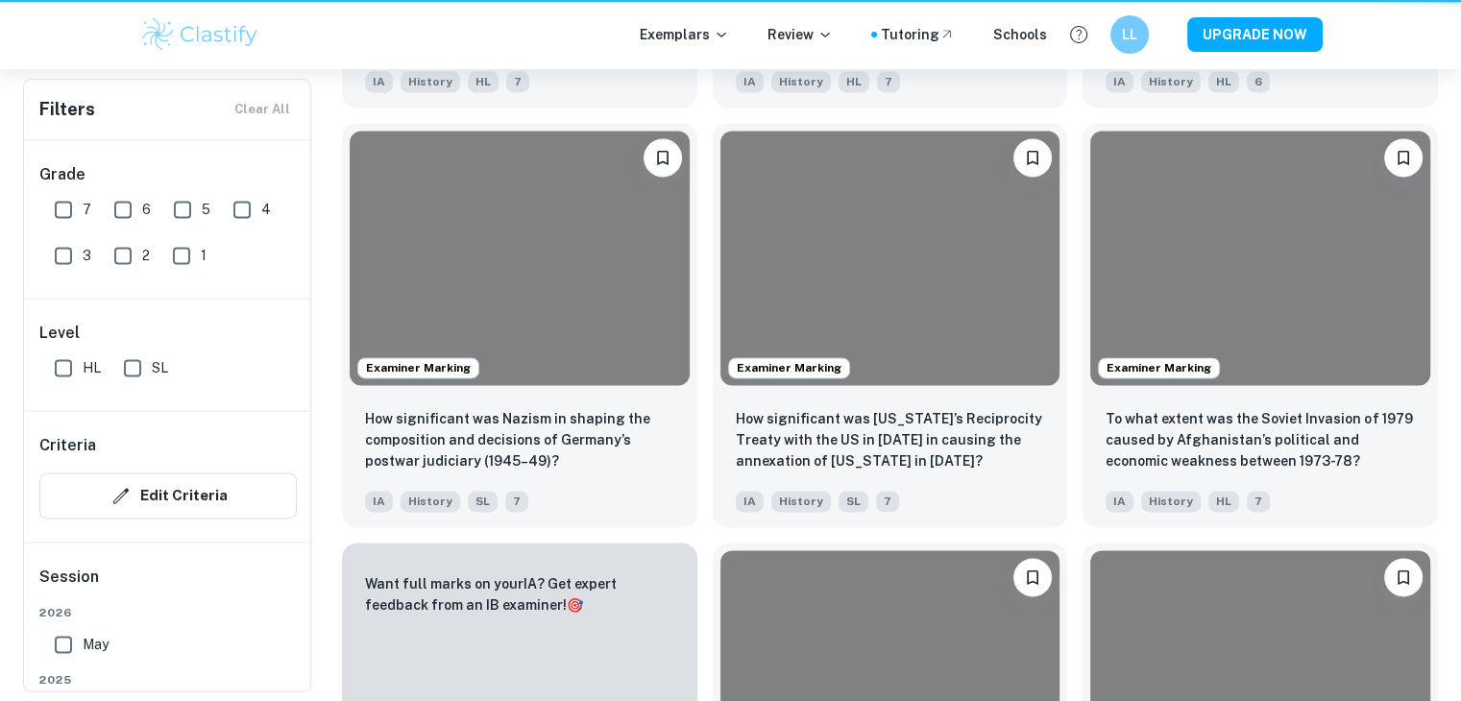
scroll to position [672, 0]
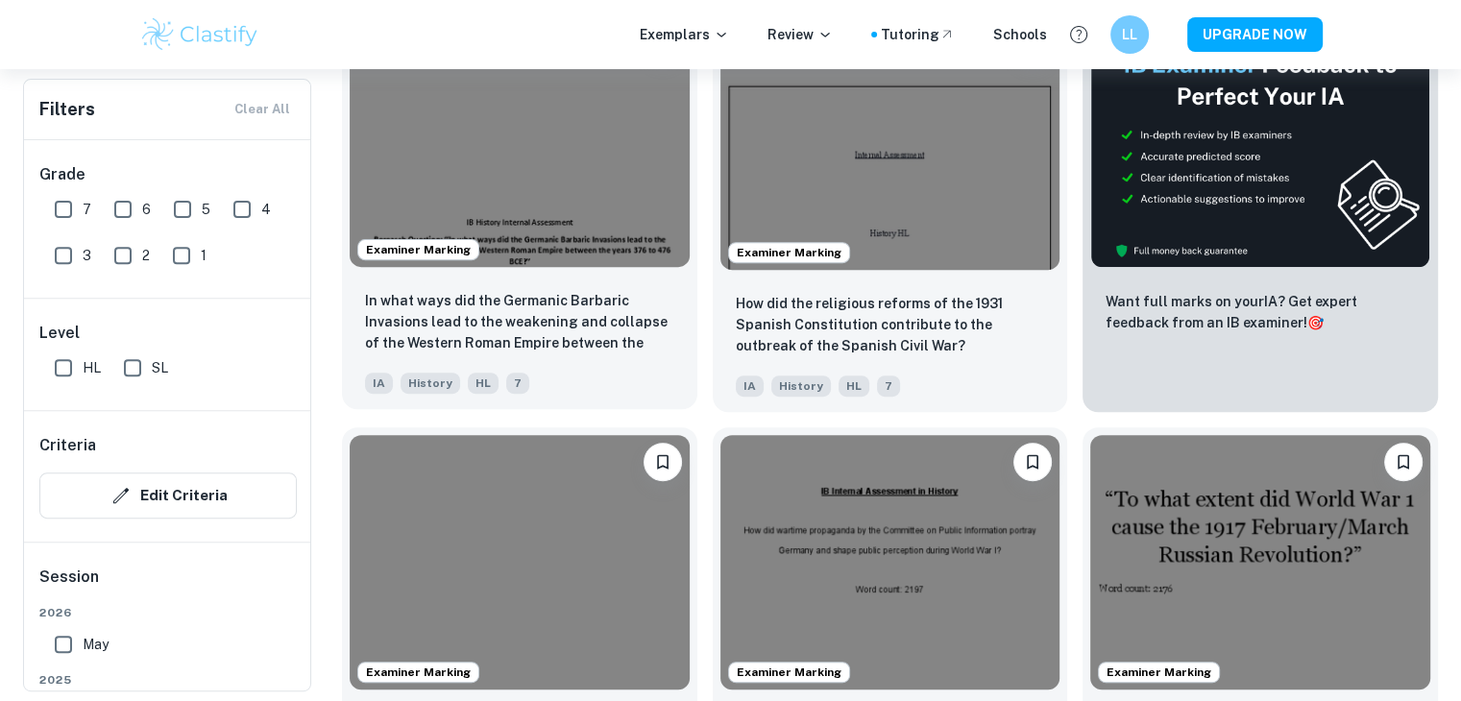
click at [597, 195] on img at bounding box center [520, 139] width 340 height 255
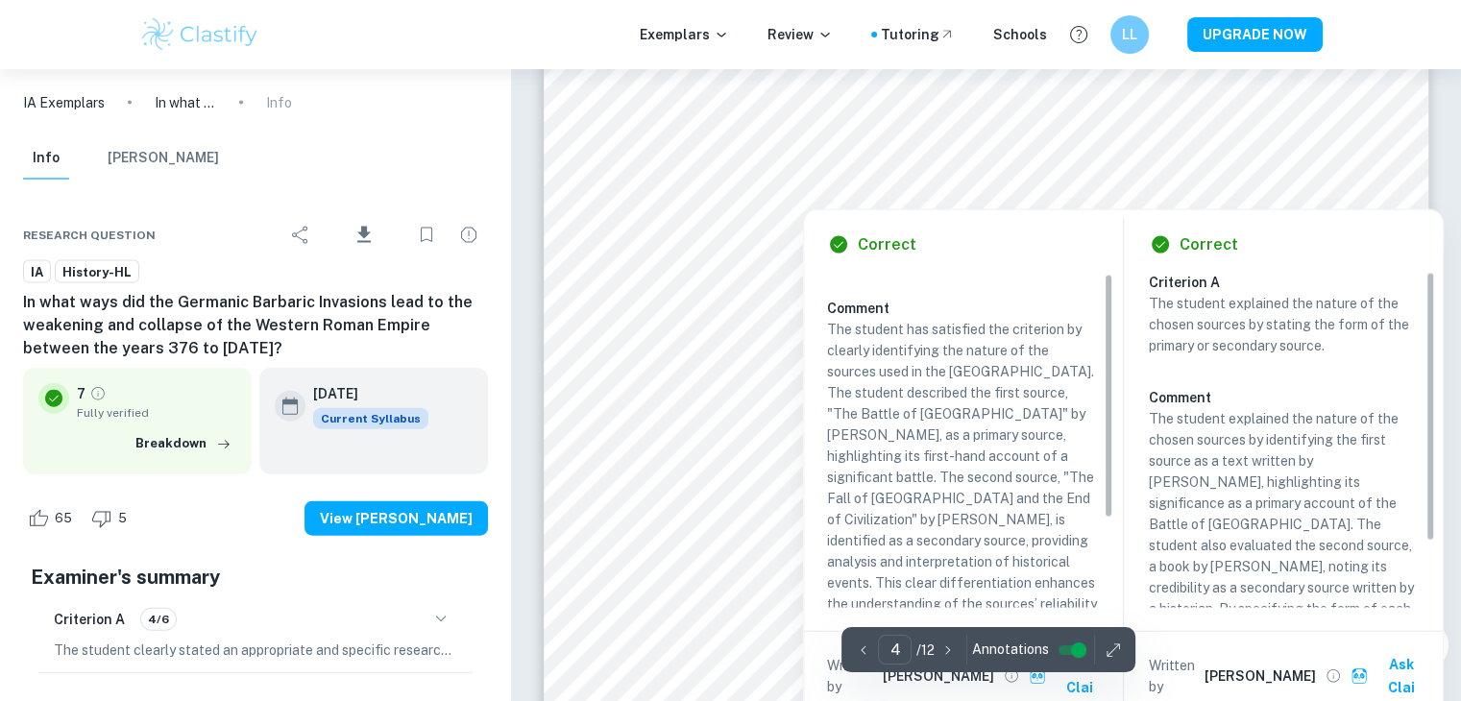
scroll to position [96, 0]
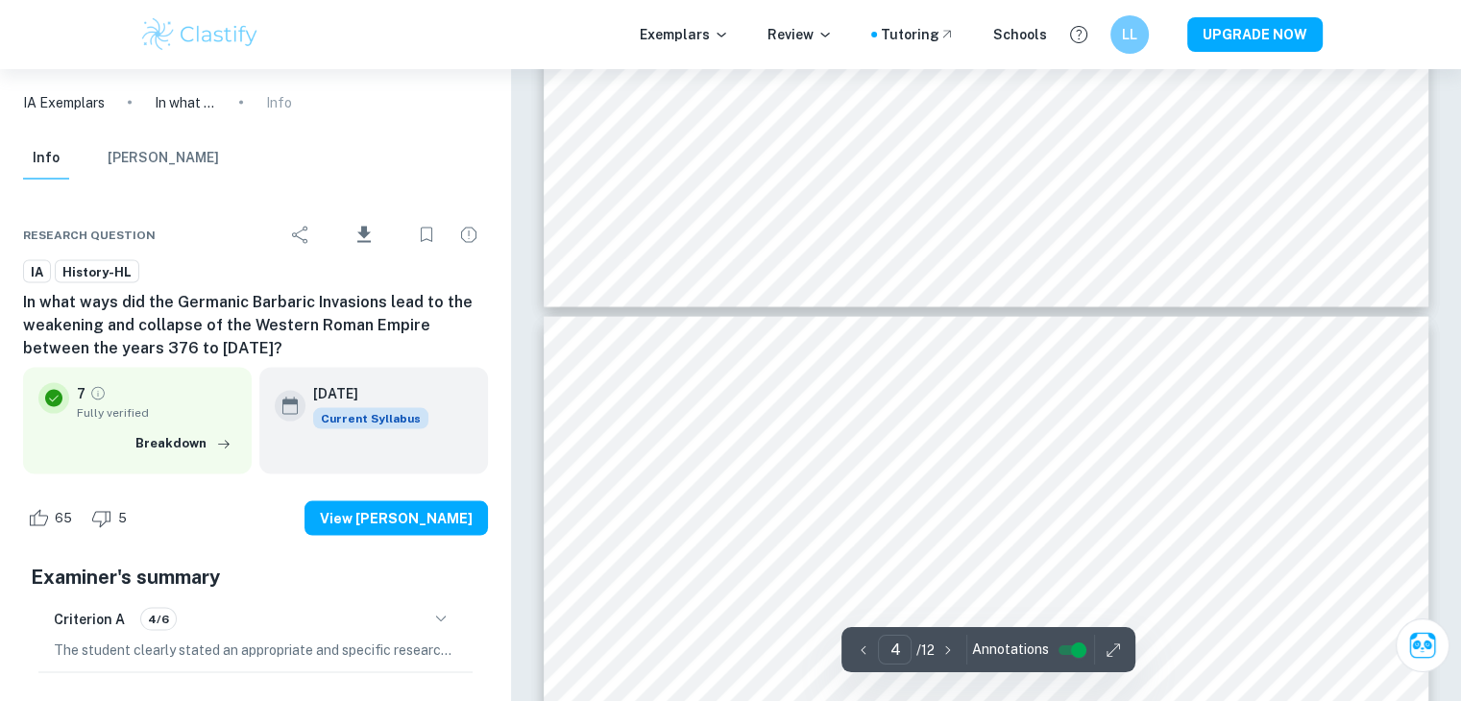
type input "3"
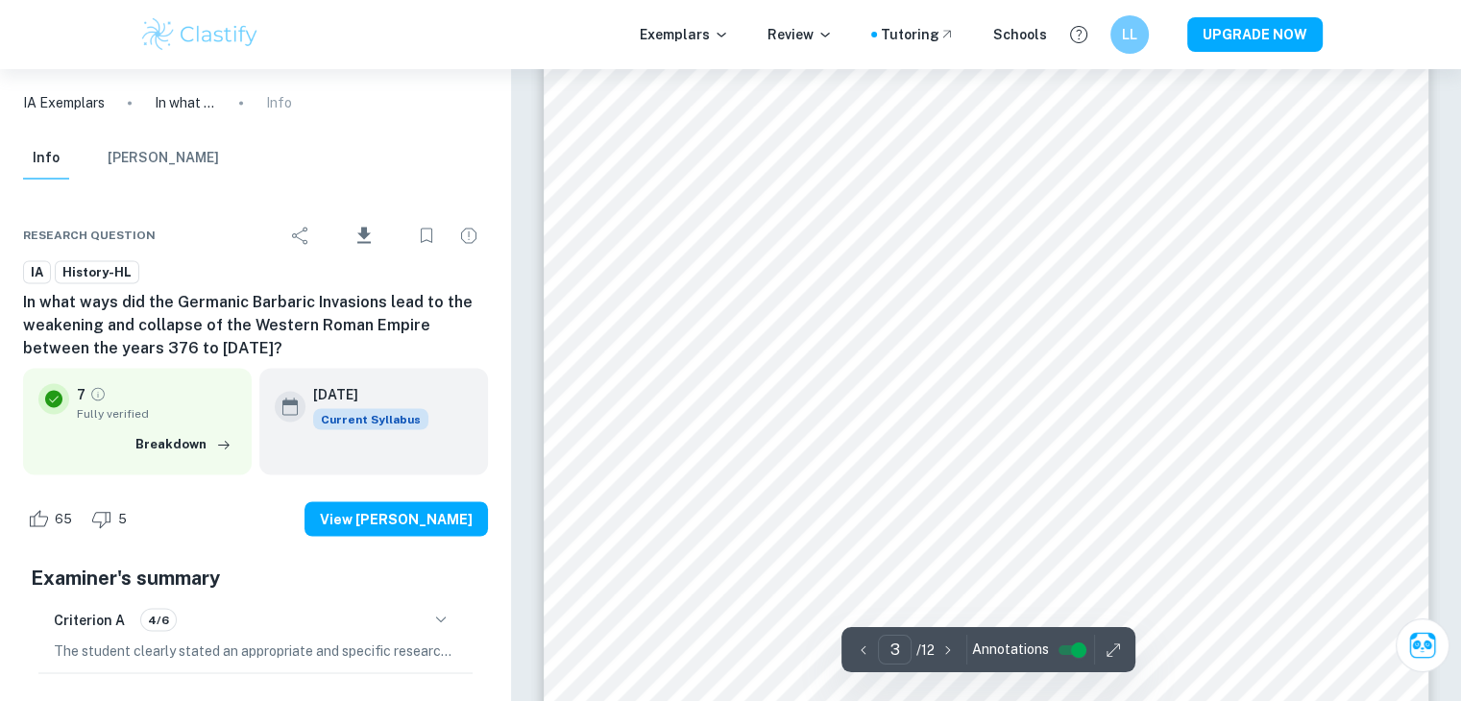
scroll to position [3169, 0]
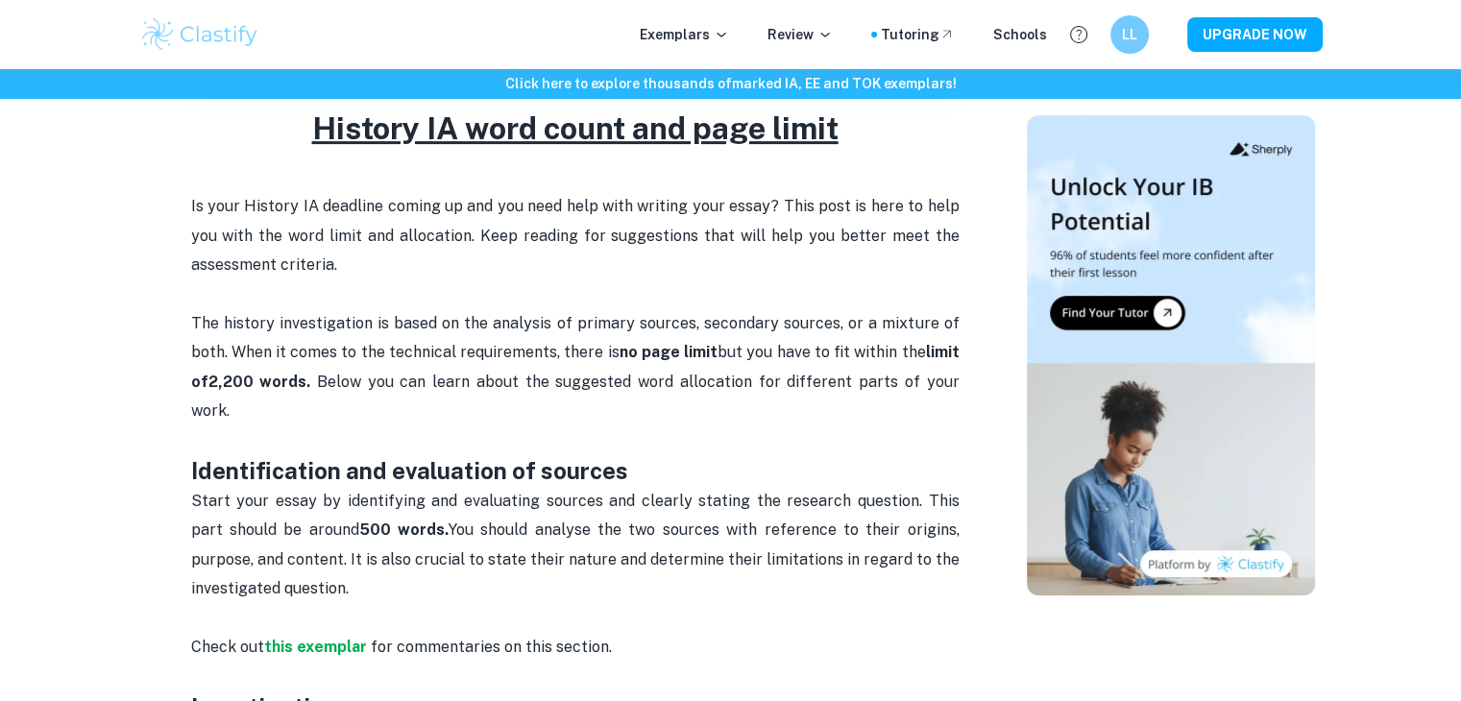
scroll to position [480, 0]
